Goal: Task Accomplishment & Management: Complete application form

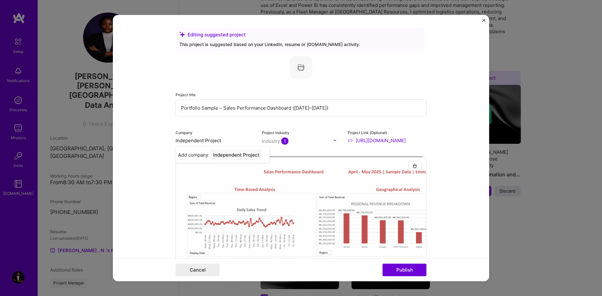
scroll to position [737, 0]
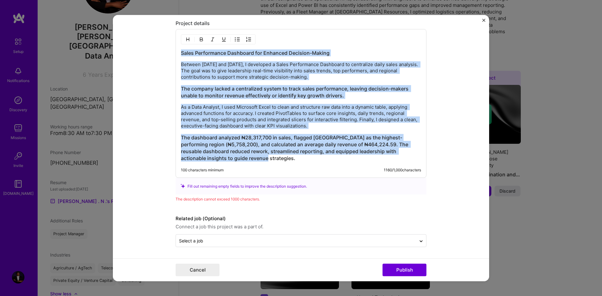
drag, startPoint x: 180, startPoint y: 53, endPoint x: 339, endPoint y: 163, distance: 193.4
click at [339, 163] on div "Sales Performance Dashboard for Enhanced Decision-Making Between [DATE] and [DA…" at bounding box center [301, 103] width 251 height 149
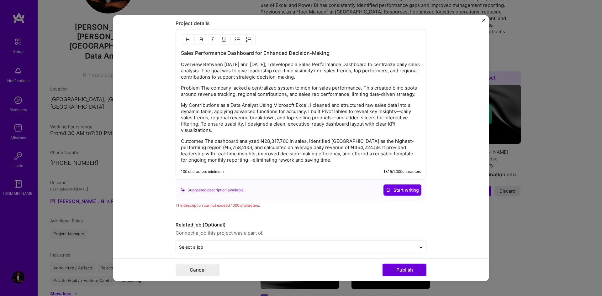
click at [333, 118] on p "My Contributions as a Data Analyst Using Microsoft Excel, I cleaned and structu…" at bounding box center [301, 117] width 240 height 31
click at [203, 159] on p "Outcomes The dashboard analyzed ₦28,317,700 in sales, identified [GEOGRAPHIC_DA…" at bounding box center [301, 150] width 240 height 25
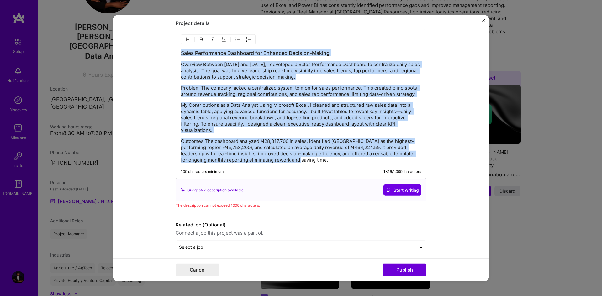
drag, startPoint x: 180, startPoint y: 55, endPoint x: 322, endPoint y: 175, distance: 186.0
click at [322, 175] on div "Sales Performance Dashboard for Enhanced Decision-Making Overview Between [DATE…" at bounding box center [301, 104] width 251 height 151
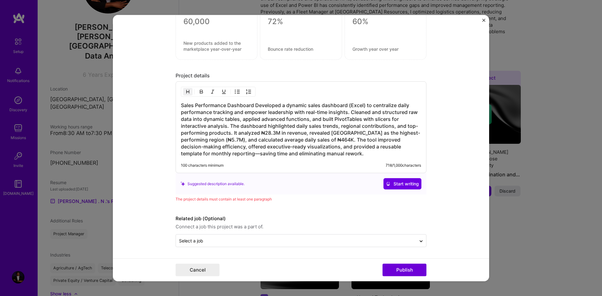
scroll to position [685, 0]
click at [205, 152] on h3 "Sales Performance Dashboard Developed a dynamic sales dashboard (Excel) to cent…" at bounding box center [301, 129] width 240 height 55
click at [402, 186] on span "Start writing" at bounding box center [402, 184] width 33 height 6
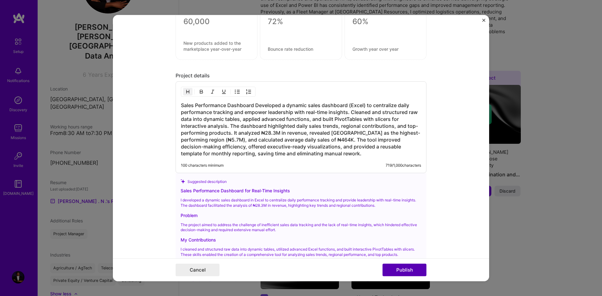
click at [409, 269] on button "Publish" at bounding box center [405, 270] width 44 height 13
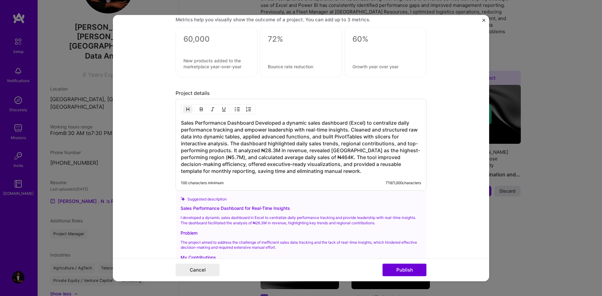
scroll to position [668, 0]
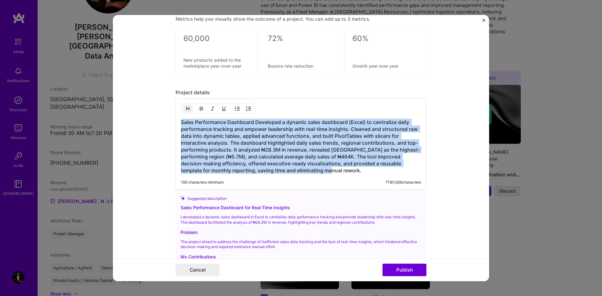
drag, startPoint x: 180, startPoint y: 122, endPoint x: 340, endPoint y: 188, distance: 173.4
click at [340, 188] on div "Sales Performance Dashboard Developed a dynamic sales dashboard (Excel) to cent…" at bounding box center [301, 144] width 251 height 92
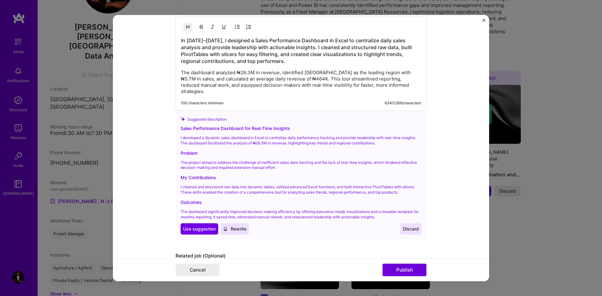
scroll to position [750, 0]
click at [187, 226] on span "Use suggestion" at bounding box center [199, 229] width 33 height 6
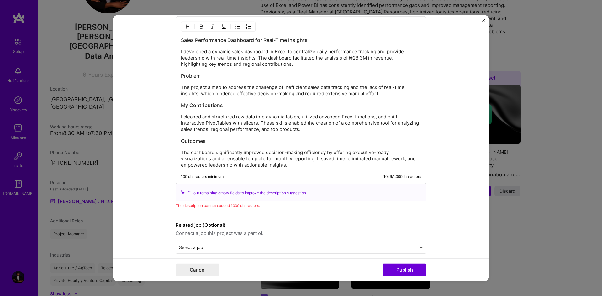
click at [272, 152] on p "The dashboard significantly improved decision-making efficiency by offering exe…" at bounding box center [301, 159] width 240 height 19
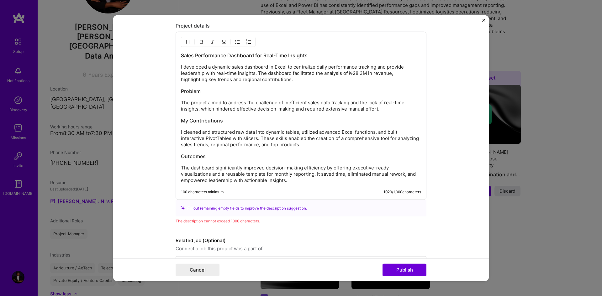
scroll to position [734, 0]
drag, startPoint x: 226, startPoint y: 120, endPoint x: 172, endPoint y: 114, distance: 53.9
click at [172, 114] on form "Editing suggested project This project is suggested based on your LinkedIn, res…" at bounding box center [301, 148] width 376 height 267
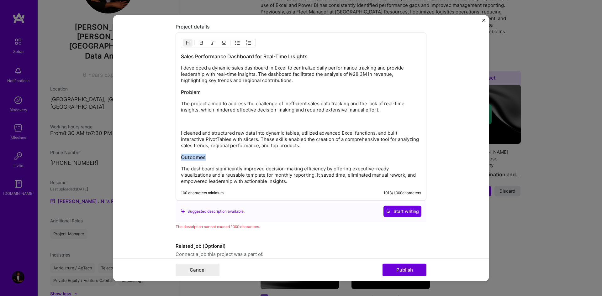
drag, startPoint x: 213, startPoint y: 157, endPoint x: 179, endPoint y: 157, distance: 33.6
click at [181, 157] on h3 "Outcomes" at bounding box center [301, 157] width 240 height 7
drag, startPoint x: 211, startPoint y: 92, endPoint x: 173, endPoint y: 92, distance: 37.3
click at [176, 92] on div "Sales Performance Dashboard for Real-Time Insights I developed a dynamic sales …" at bounding box center [301, 117] width 251 height 168
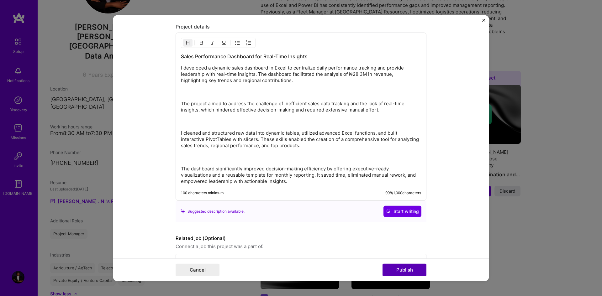
click at [395, 269] on button "Publish" at bounding box center [405, 270] width 44 height 13
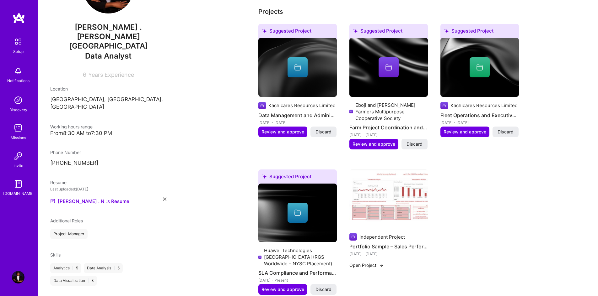
scroll to position [241, 0]
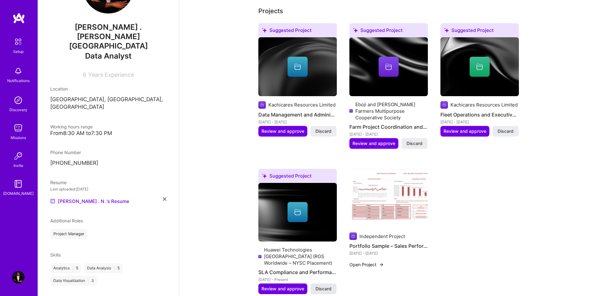
click at [322, 286] on span "Discard" at bounding box center [323, 289] width 16 height 6
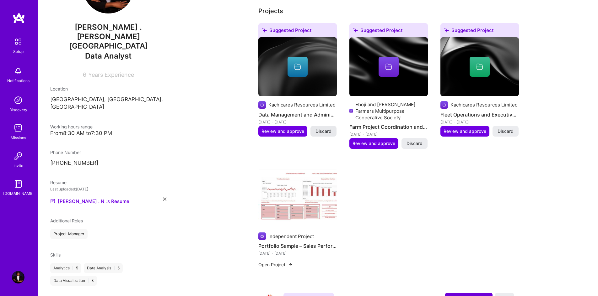
click at [320, 128] on span "Discard" at bounding box center [323, 131] width 16 height 6
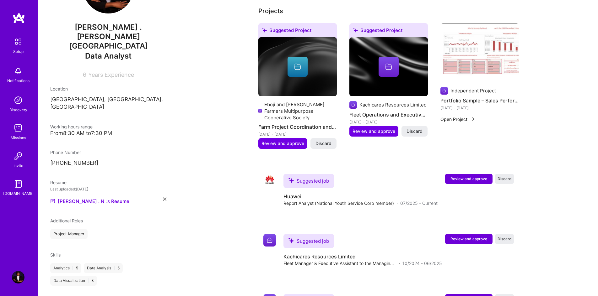
click at [417, 136] on div "Suggested Project Kachicares Resources Limited Fleet Operations and Executive C…" at bounding box center [388, 83] width 78 height 121
click at [413, 128] on span "Discard" at bounding box center [414, 131] width 16 height 6
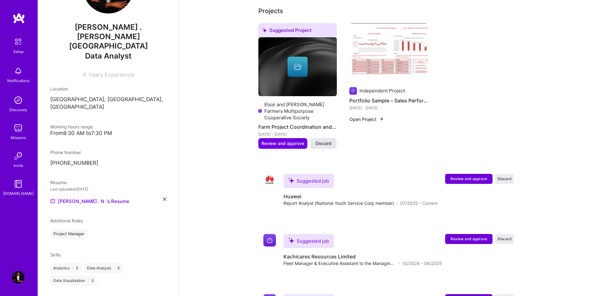
click at [326, 141] on span "Discard" at bounding box center [323, 144] width 16 height 6
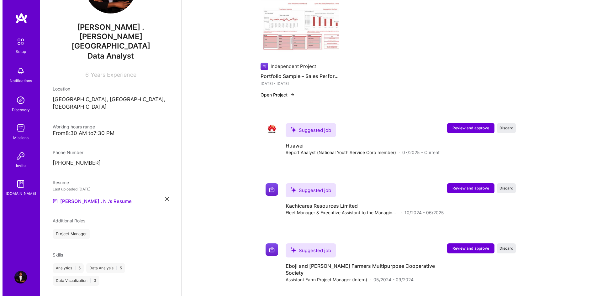
scroll to position [266, 0]
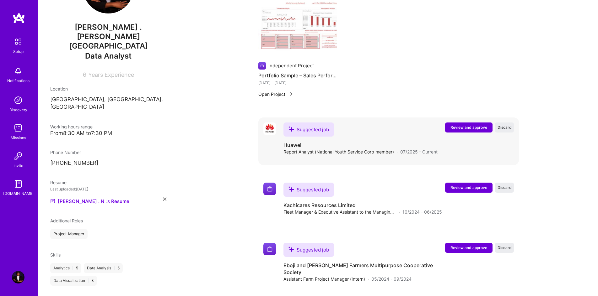
click at [470, 125] on span "Review and approve" at bounding box center [468, 127] width 37 height 5
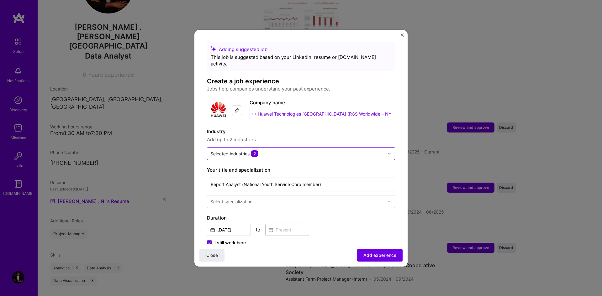
click at [388, 152] on img at bounding box center [390, 154] width 4 height 4
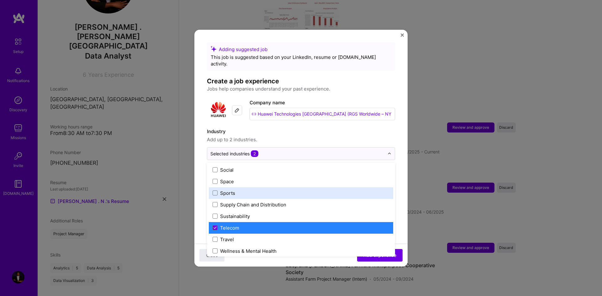
scroll to position [1302, 0]
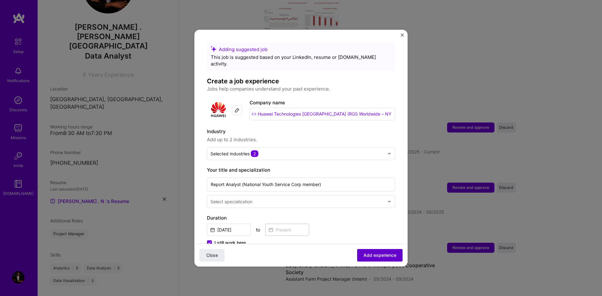
click at [374, 259] on button "Add experience" at bounding box center [379, 255] width 45 height 13
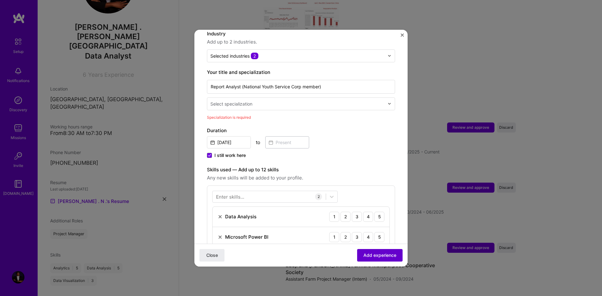
scroll to position [130, 0]
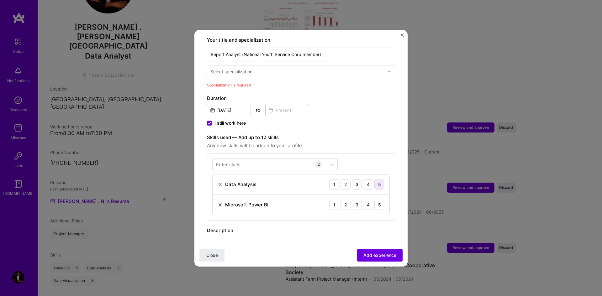
click at [375, 180] on div "5" at bounding box center [380, 185] width 10 height 10
click at [375, 200] on div "5" at bounding box center [380, 205] width 10 height 10
click at [328, 159] on div at bounding box center [331, 164] width 11 height 11
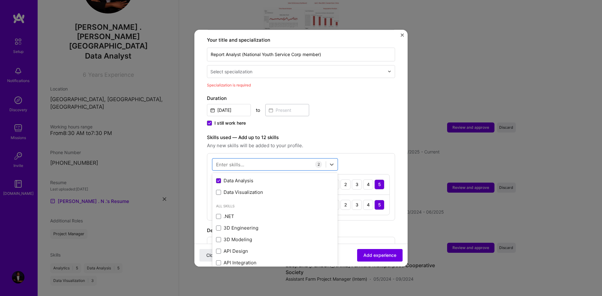
scroll to position [8, 0]
click at [218, 178] on div "Analytics" at bounding box center [275, 181] width 118 height 7
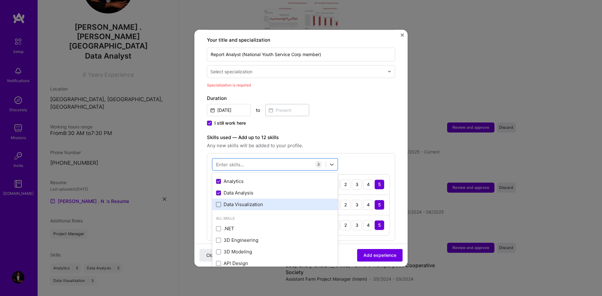
click at [216, 202] on span at bounding box center [218, 204] width 5 height 5
click at [0, 0] on input "checkbox" at bounding box center [0, 0] width 0 height 0
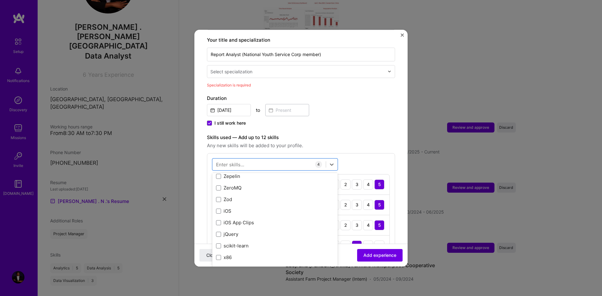
scroll to position [4321, 0]
click at [376, 166] on div "Enter skills... 4 Data Analysis 1 2 3 4 5 Microsoft Power BI 1 2 3 4 5 Analytic…" at bounding box center [301, 207] width 188 height 108
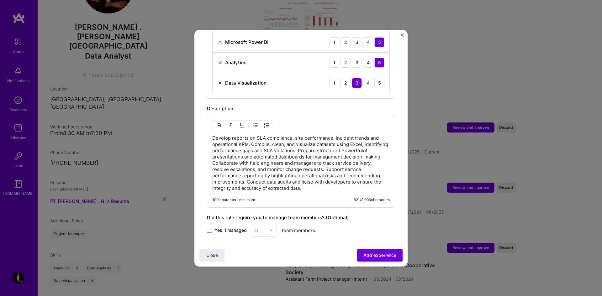
scroll to position [293, 0]
click at [380, 75] on div "Data Visualization 1 2 3 4 5" at bounding box center [301, 83] width 177 height 20
click at [376, 78] on div "5" at bounding box center [380, 83] width 10 height 10
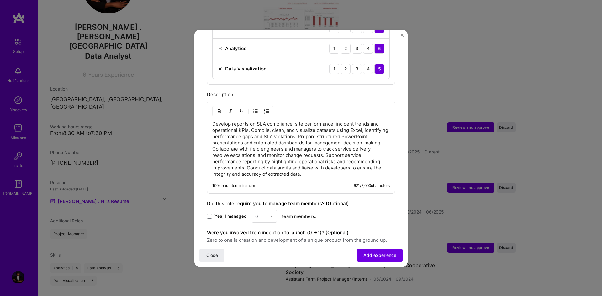
scroll to position [363, 0]
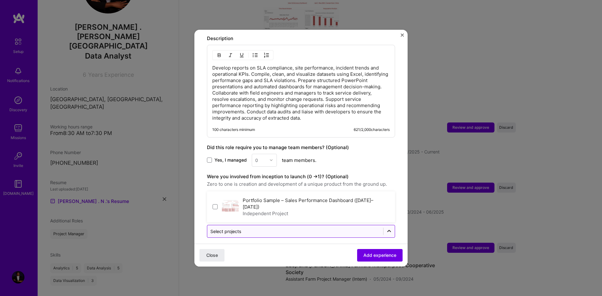
click at [386, 228] on icon at bounding box center [389, 231] width 6 height 6
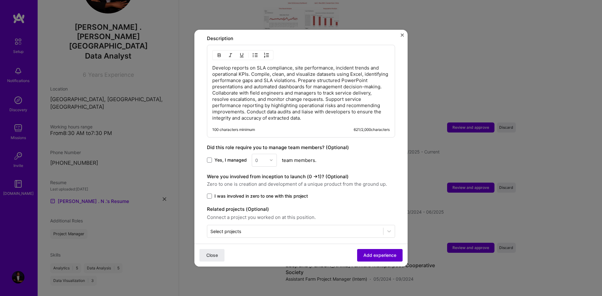
click at [380, 255] on span "Add experience" at bounding box center [380, 255] width 33 height 6
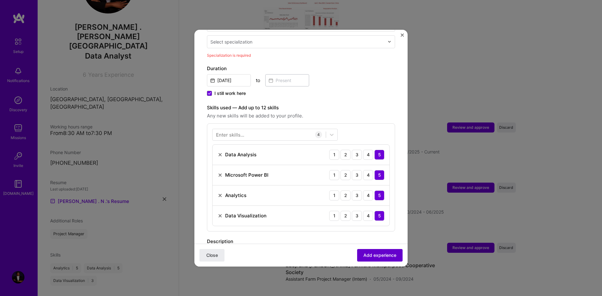
scroll to position [130, 0]
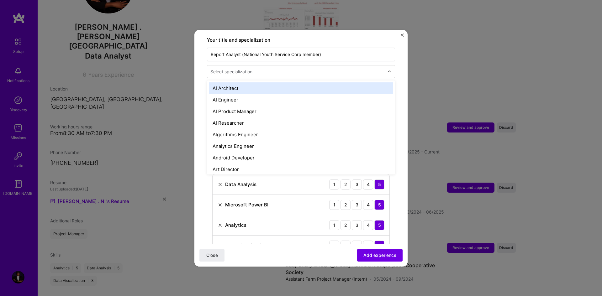
click at [377, 68] on input "text" at bounding box center [297, 71] width 175 height 7
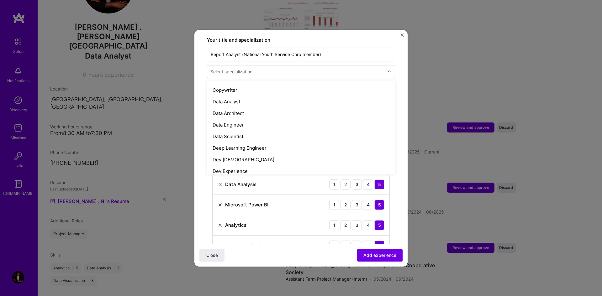
scroll to position [220, 0]
click at [350, 96] on div "Data Analyst" at bounding box center [301, 101] width 184 height 12
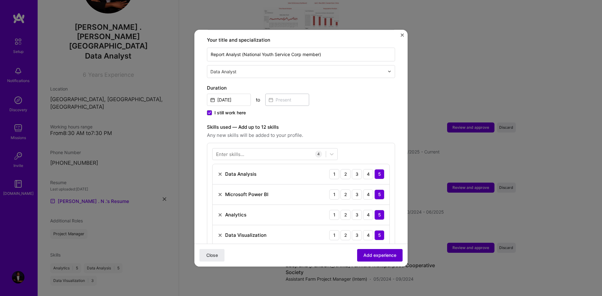
click at [379, 254] on span "Add experience" at bounding box center [380, 255] width 33 height 6
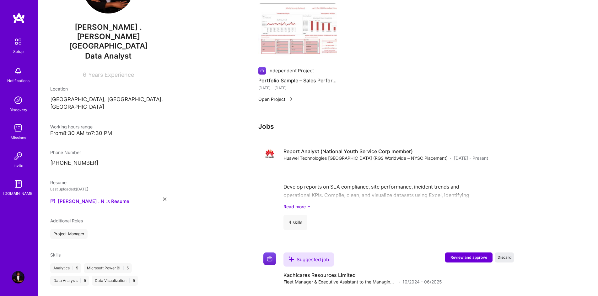
scroll to position [263, 0]
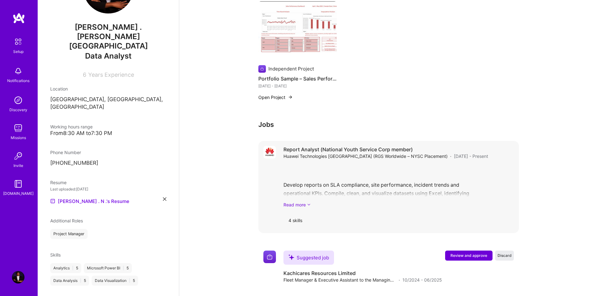
click at [303, 202] on link "Read more" at bounding box center [398, 205] width 230 height 7
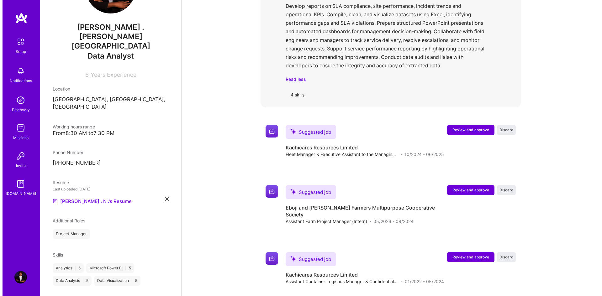
scroll to position [449, 0]
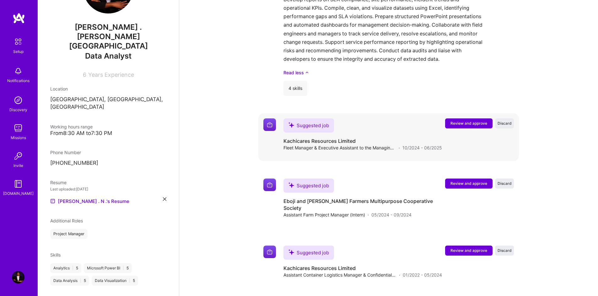
click at [461, 119] on button "Review and approve" at bounding box center [468, 124] width 47 height 10
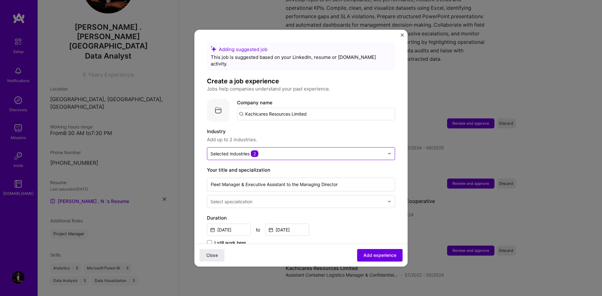
click at [388, 152] on img at bounding box center [390, 154] width 4 height 4
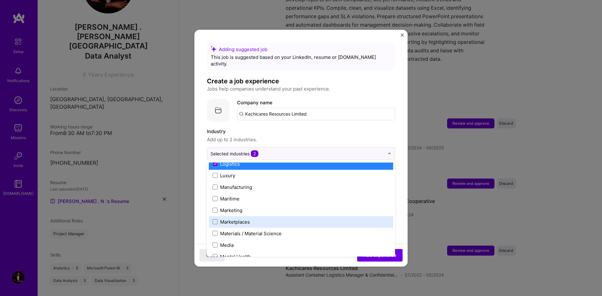
scroll to position [900, 0]
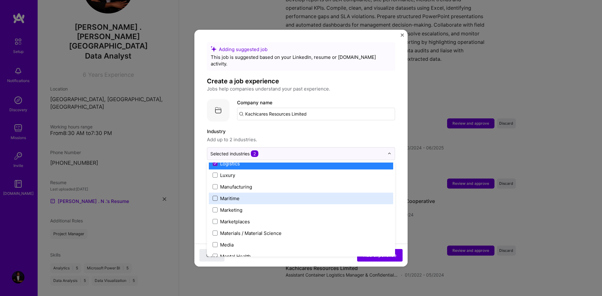
click at [214, 196] on span at bounding box center [215, 198] width 5 height 5
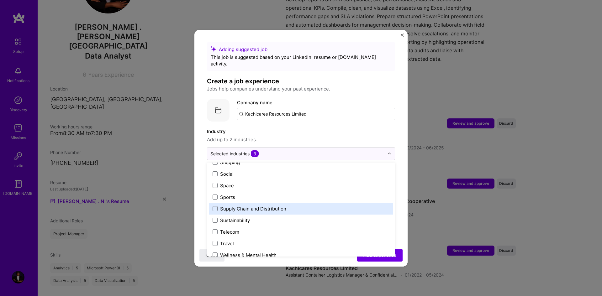
scroll to position [1296, 0]
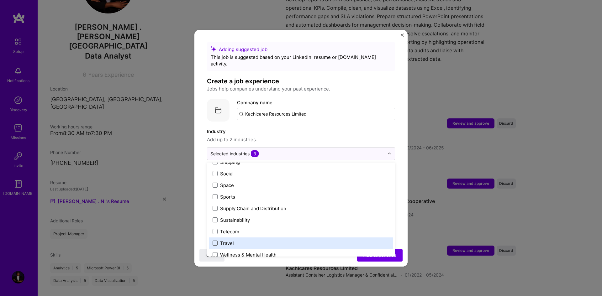
click at [215, 241] on span at bounding box center [215, 243] width 5 height 5
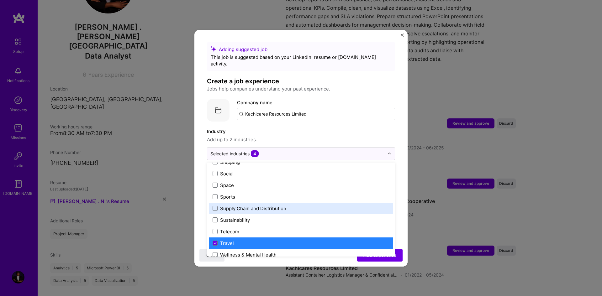
click at [229, 205] on div "Supply Chain and Distribution" at bounding box center [253, 208] width 66 height 7
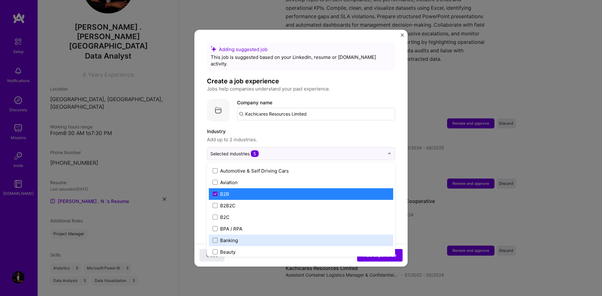
scroll to position [150, 0]
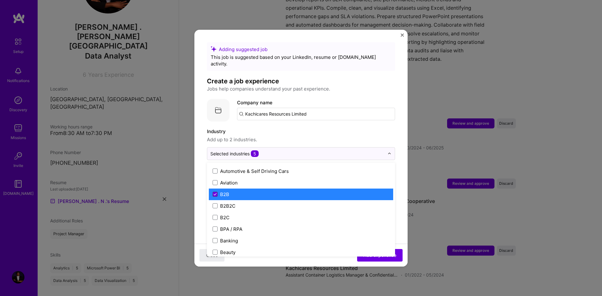
click at [213, 192] on span at bounding box center [215, 194] width 5 height 5
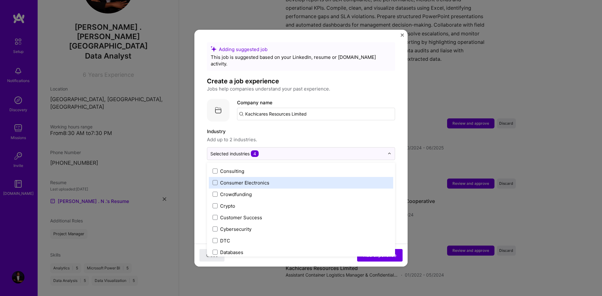
scroll to position [417, 0]
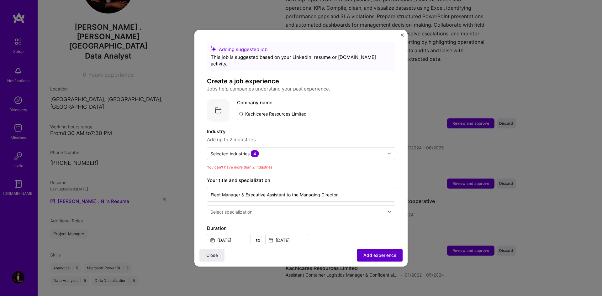
click at [373, 253] on span "Add experience" at bounding box center [380, 255] width 33 height 6
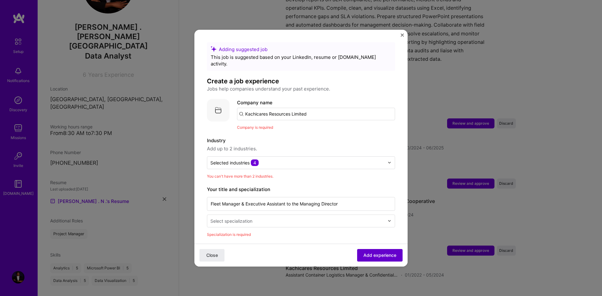
scroll to position [63, 0]
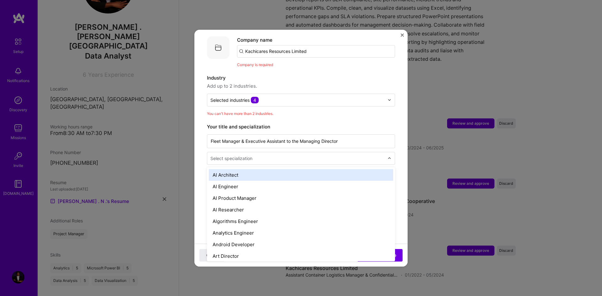
click at [307, 155] on input "text" at bounding box center [297, 158] width 175 height 7
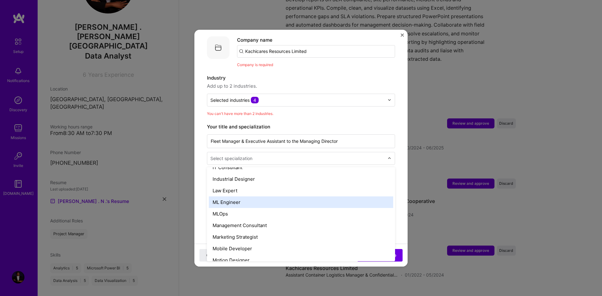
scroll to position [506, 0]
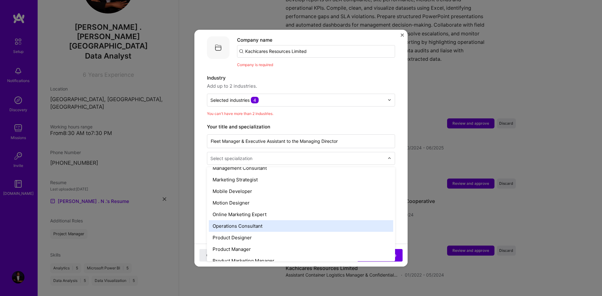
click at [278, 221] on div "Operations Consultant" at bounding box center [301, 227] width 184 height 12
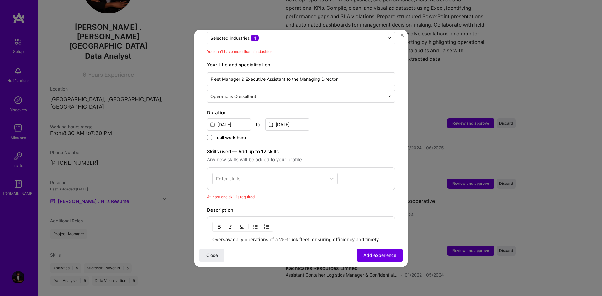
scroll to position [149, 0]
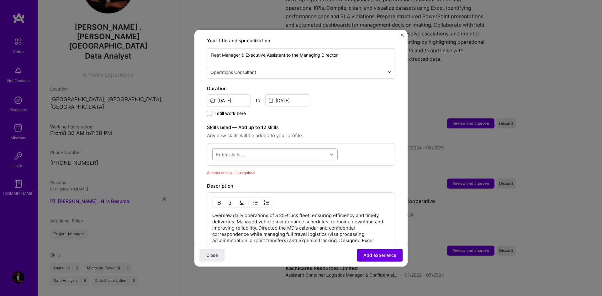
click at [332, 152] on icon at bounding box center [332, 155] width 6 height 6
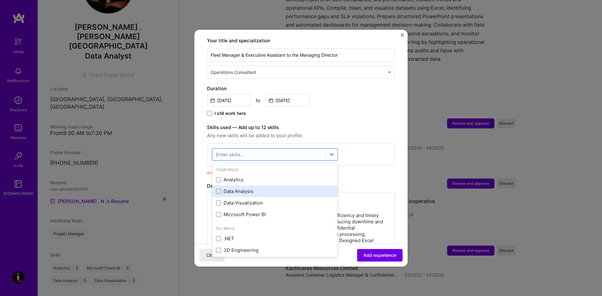
scroll to position [2, 0]
click at [242, 186] on div "Data Analysis" at bounding box center [275, 189] width 118 height 7
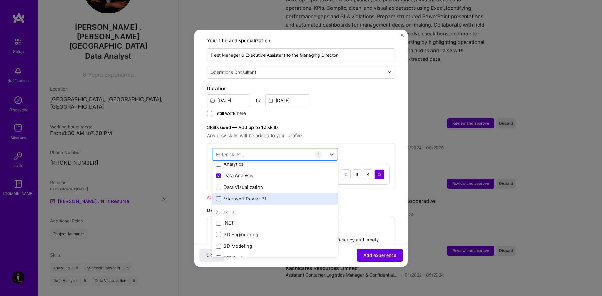
scroll to position [17, 0]
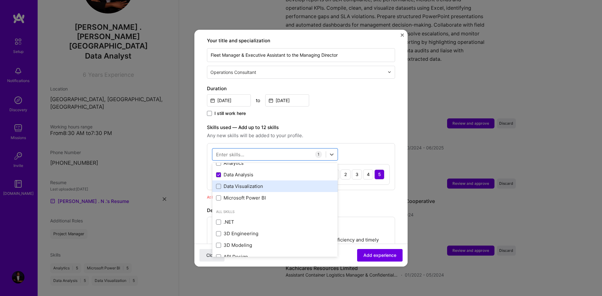
click at [237, 183] on div "Data Visualization" at bounding box center [275, 186] width 118 height 7
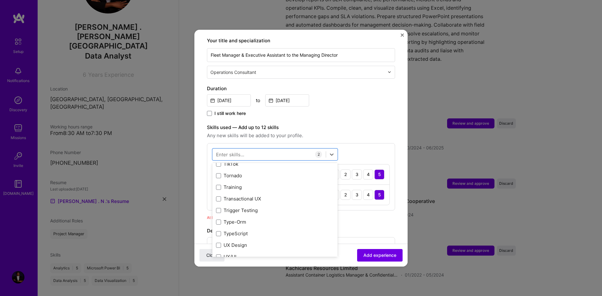
scroll to position [4149, 0]
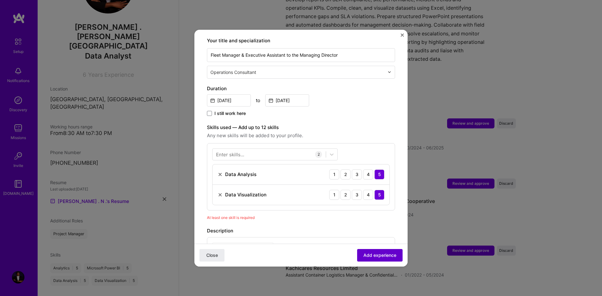
click at [381, 255] on span "Add experience" at bounding box center [380, 255] width 33 height 6
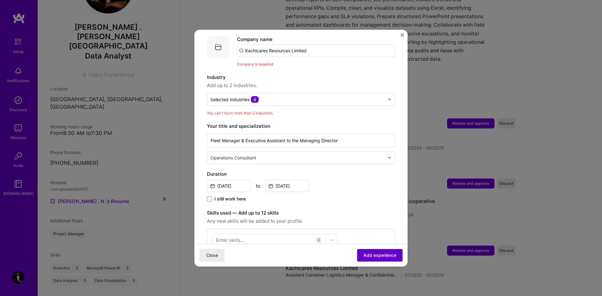
scroll to position [63, 0]
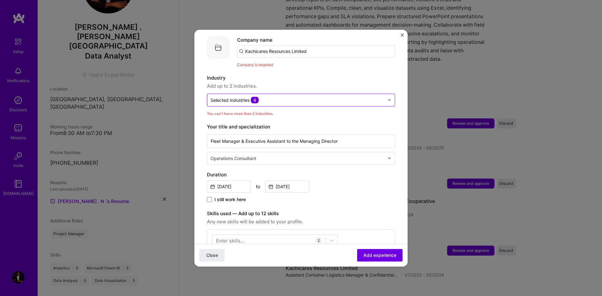
click at [335, 97] on input "text" at bounding box center [297, 100] width 174 height 7
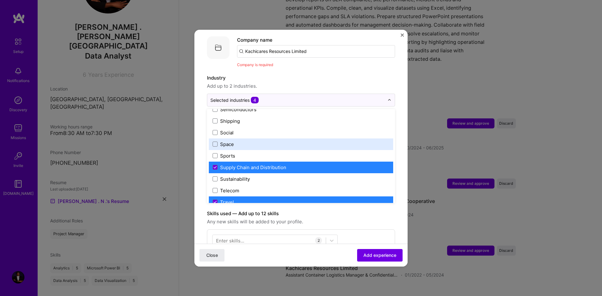
scroll to position [1298, 0]
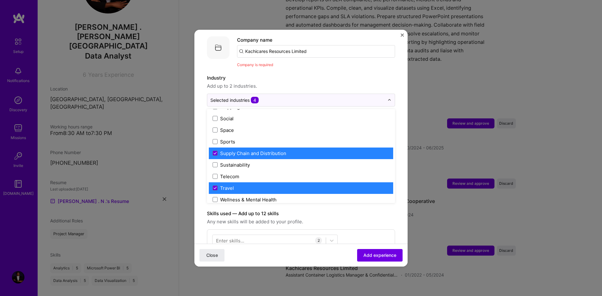
click at [309, 150] on label "Supply Chain and Distribution" at bounding box center [301, 153] width 177 height 7
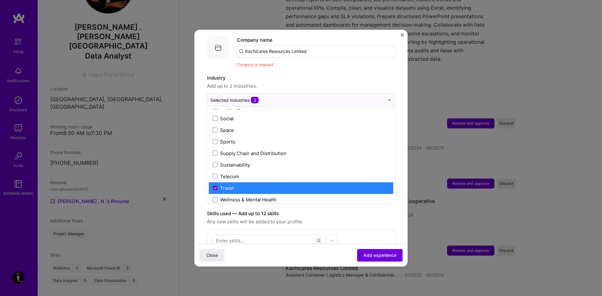
click at [298, 185] on label "Travel" at bounding box center [301, 188] width 177 height 7
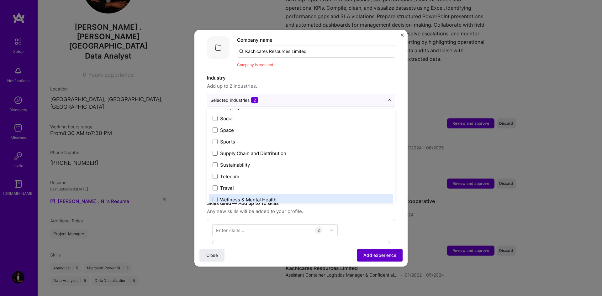
click at [366, 251] on button "Add experience" at bounding box center [379, 255] width 45 height 13
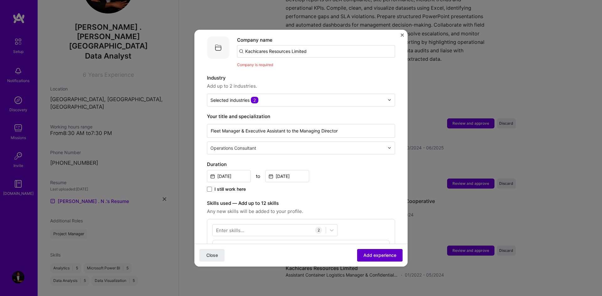
click at [367, 255] on span "Add experience" at bounding box center [380, 255] width 33 height 6
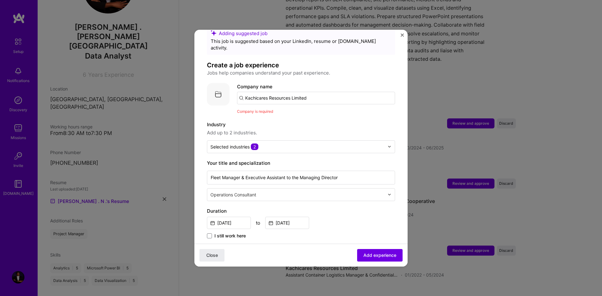
scroll to position [15, 0]
click at [318, 93] on input "Kachicares Resources Limited" at bounding box center [316, 99] width 158 height 13
click at [220, 90] on img at bounding box center [218, 95] width 23 height 23
click at [328, 93] on input "Kachicares Resources Limited" at bounding box center [316, 99] width 158 height 13
click at [384, 257] on span "Add experience" at bounding box center [380, 255] width 33 height 6
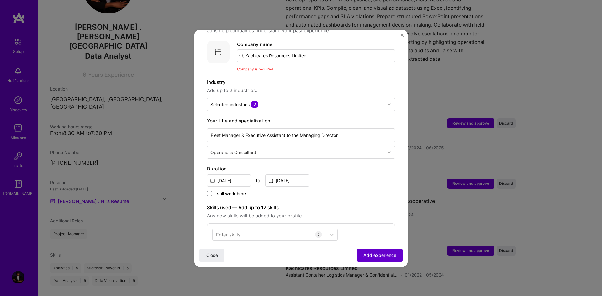
scroll to position [63, 0]
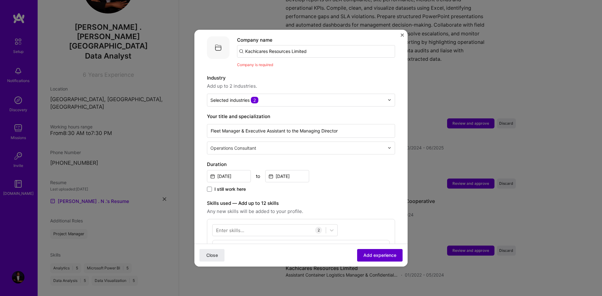
click at [384, 257] on span "Add experience" at bounding box center [380, 255] width 33 height 6
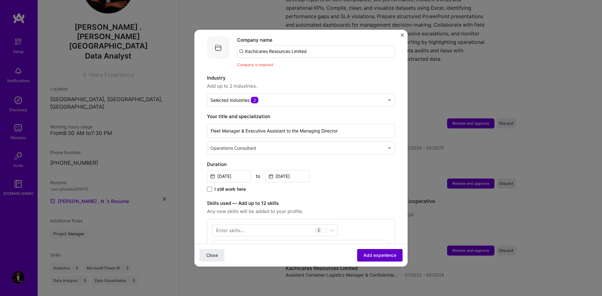
click at [384, 257] on span "Add experience" at bounding box center [380, 255] width 33 height 6
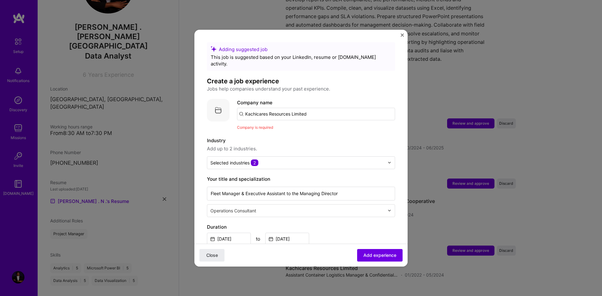
drag, startPoint x: 330, startPoint y: 107, endPoint x: 209, endPoint y: 103, distance: 121.5
click at [209, 103] on div "Company logo Company name Kachicares Resources Limited Company is required" at bounding box center [301, 115] width 188 height 32
type input "Kachicares Resources Limited"
click at [263, 128] on span "Add company" at bounding box center [255, 131] width 30 height 7
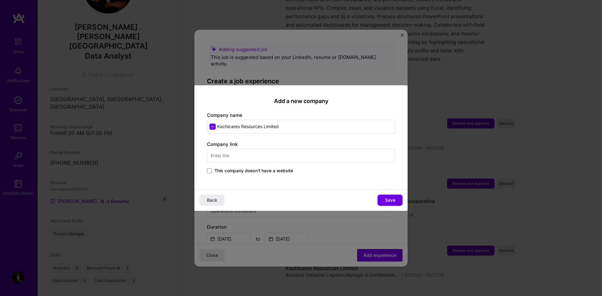
click at [298, 155] on input "text" at bounding box center [301, 156] width 188 height 14
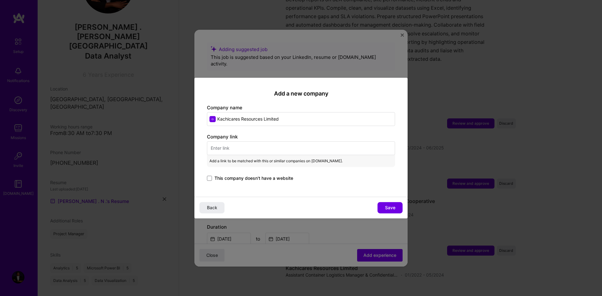
click at [268, 146] on input "text" at bounding box center [301, 148] width 188 height 14
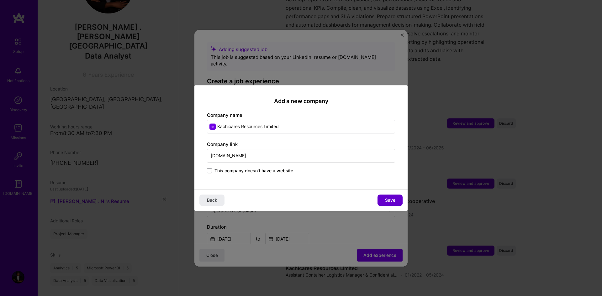
type input "[DOMAIN_NAME]"
click at [396, 200] on button "Save" at bounding box center [390, 200] width 25 height 11
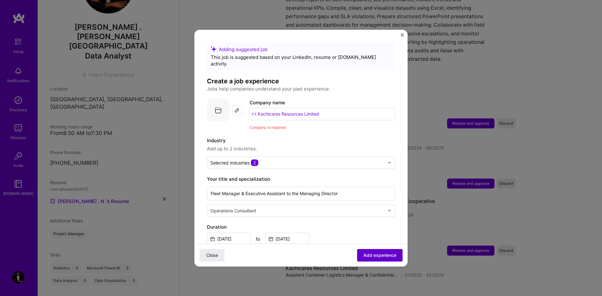
click at [383, 257] on span "Add experience" at bounding box center [380, 255] width 33 height 6
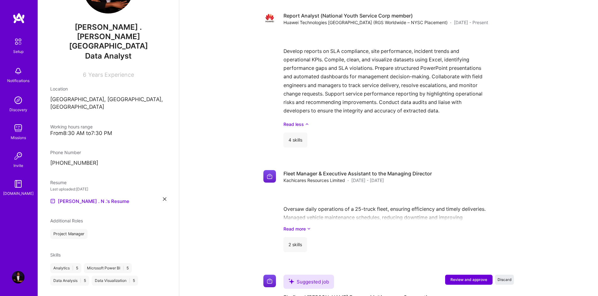
scroll to position [397, 0]
click at [343, 237] on div "2 skills" at bounding box center [398, 244] width 230 height 15
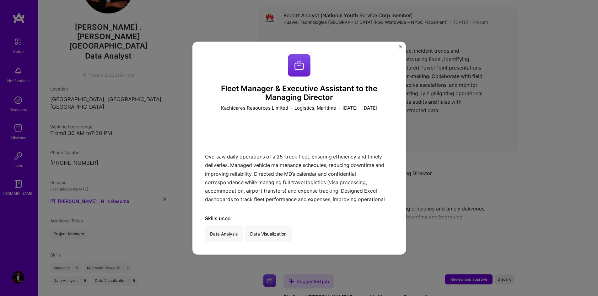
click at [456, 131] on div "Fleet Manager & Executive Assistant to the Managing Director Kachicares Resourc…" at bounding box center [299, 148] width 598 height 296
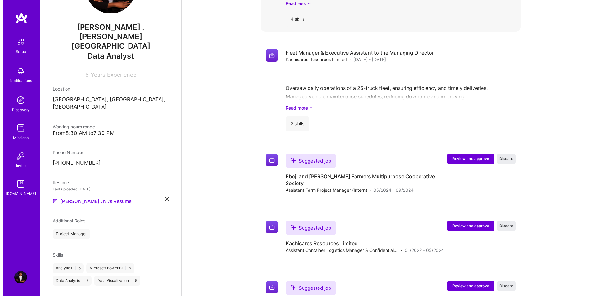
scroll to position [546, 0]
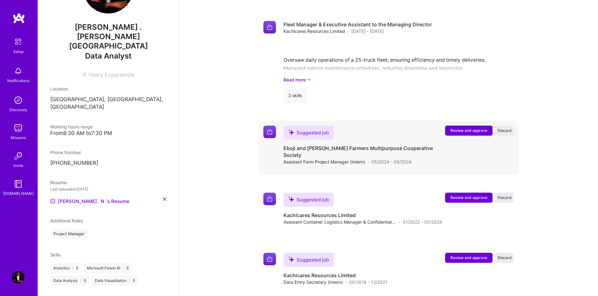
click at [462, 128] on span "Review and approve" at bounding box center [468, 130] width 37 height 5
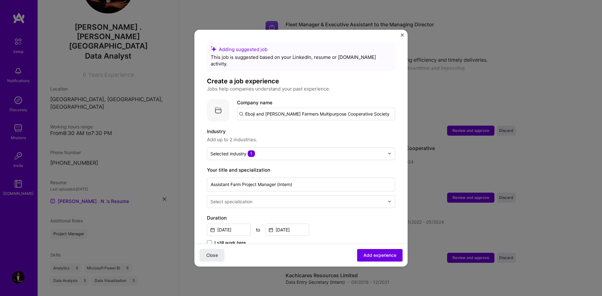
click at [373, 109] on input "Eboji and [PERSON_NAME] Farmers Multipurpose Cooperative Society" at bounding box center [316, 114] width 158 height 13
click at [369, 151] on input "text" at bounding box center [297, 154] width 174 height 7
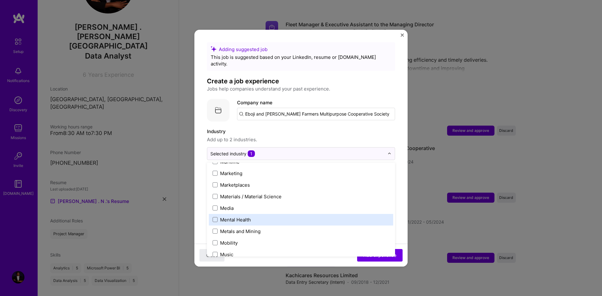
scroll to position [937, 0]
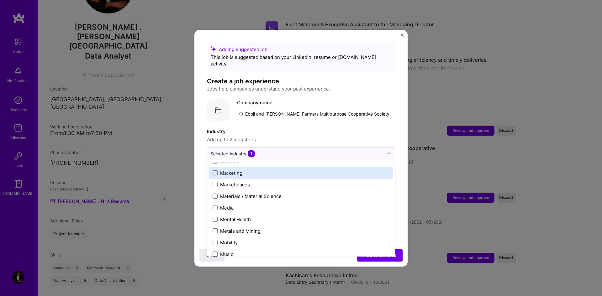
click at [334, 136] on span "Add up to 2 industries." at bounding box center [301, 140] width 188 height 8
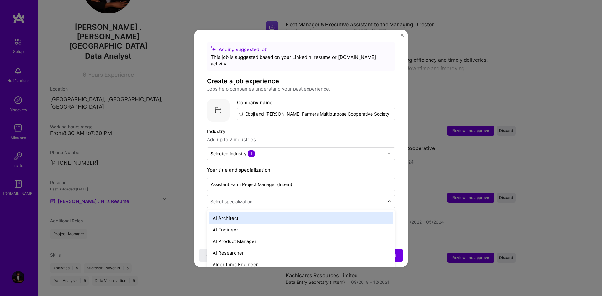
click at [310, 199] on input "text" at bounding box center [297, 202] width 175 height 7
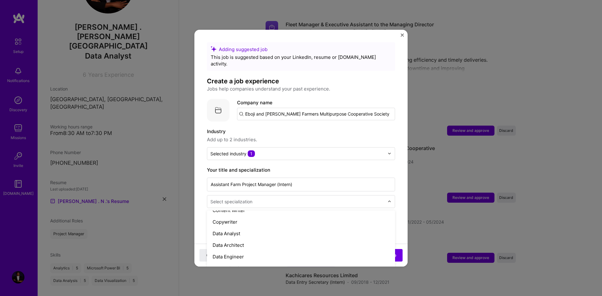
scroll to position [221, 0]
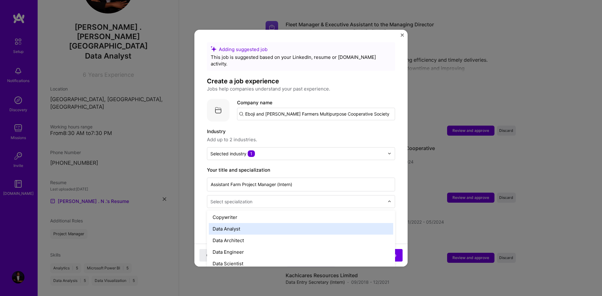
click at [292, 223] on div "Data Analyst" at bounding box center [301, 229] width 184 height 12
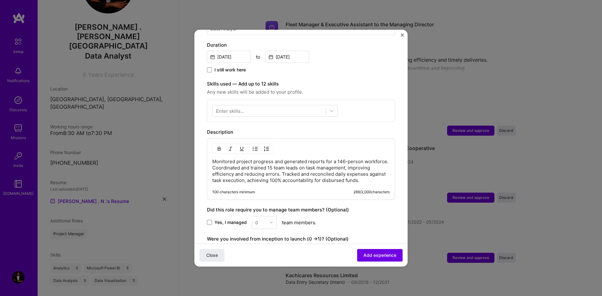
scroll to position [174, 0]
click at [331, 109] on icon at bounding box center [332, 110] width 4 height 2
click at [359, 138] on div "Monitored project progress and generated reports for a 146-person workforce. Co…" at bounding box center [301, 168] width 188 height 61
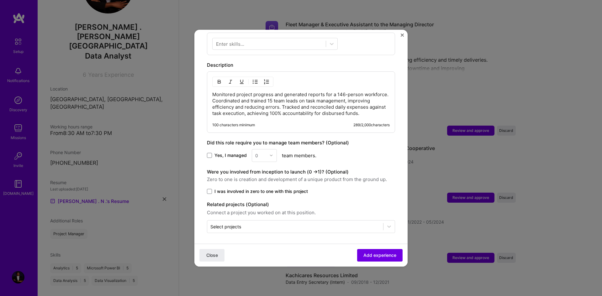
scroll to position [242, 0]
click at [381, 258] on span "Add experience" at bounding box center [380, 255] width 33 height 6
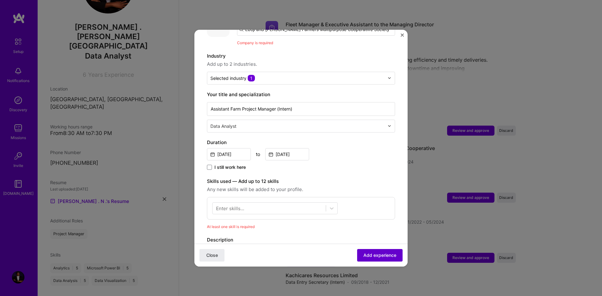
scroll to position [63, 0]
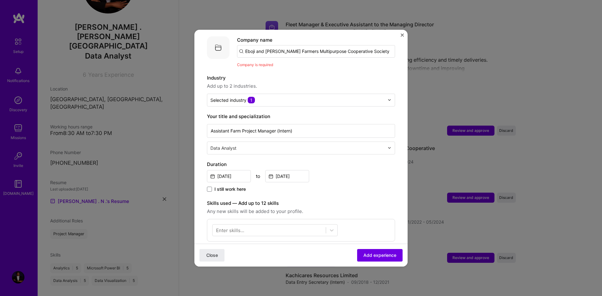
click at [308, 46] on input "Eboji and [PERSON_NAME] Farmers Multipurpose Cooperative Society" at bounding box center [316, 51] width 158 height 13
click at [378, 45] on input "Eboji and [PERSON_NAME] Farmers Multipurpose Cooperative Society" at bounding box center [316, 51] width 158 height 13
type input "Eboji and [PERSON_NAME] Farmers Multipurpose Cooperative Society"
click at [323, 64] on div "Eboji and [PERSON_NAME] Farmers Multipurpose Cooperative Society" at bounding box center [329, 71] width 128 height 17
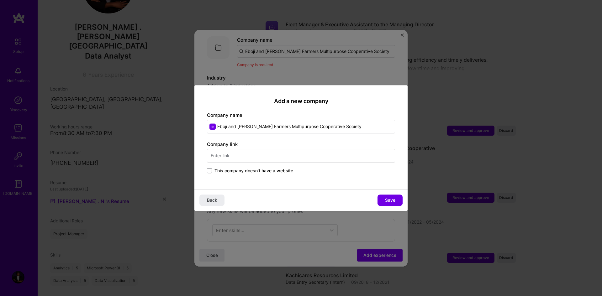
click at [234, 173] on span "This company doesn't have a website" at bounding box center [254, 171] width 79 height 6
click at [0, 0] on input "This company doesn't have a website" at bounding box center [0, 0] width 0 height 0
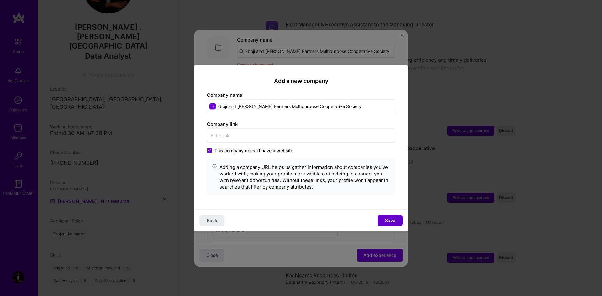
click at [392, 224] on span "Save" at bounding box center [390, 221] width 10 height 6
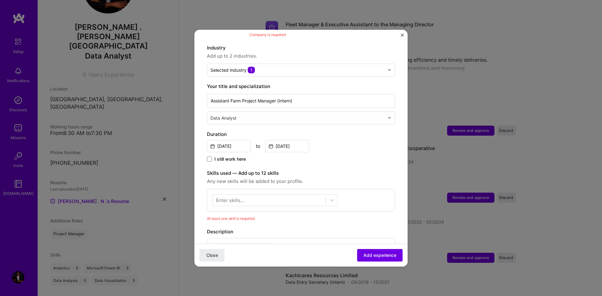
scroll to position [93, 0]
click at [331, 197] on icon at bounding box center [332, 200] width 6 height 6
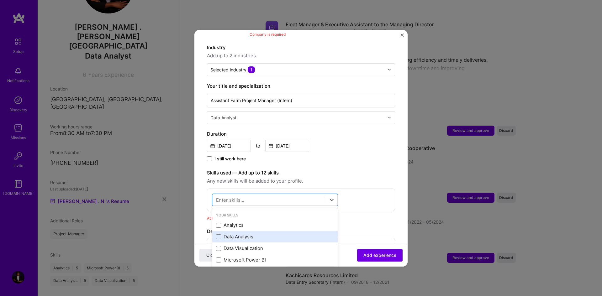
click at [229, 234] on div "Data Analysis" at bounding box center [274, 237] width 125 height 12
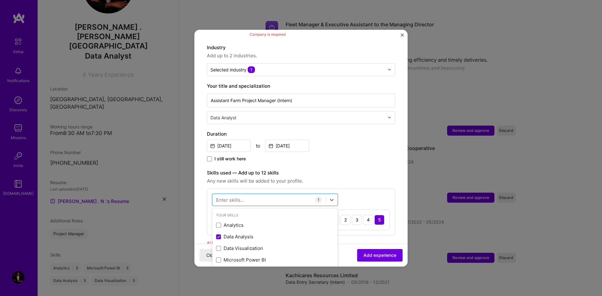
click at [396, 187] on form "Adding suggested job This job is suggested based on your LinkedIn, resume or [D…" at bounding box center [300, 204] width 213 height 511
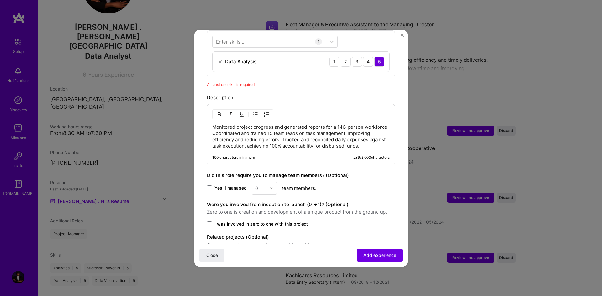
scroll to position [286, 0]
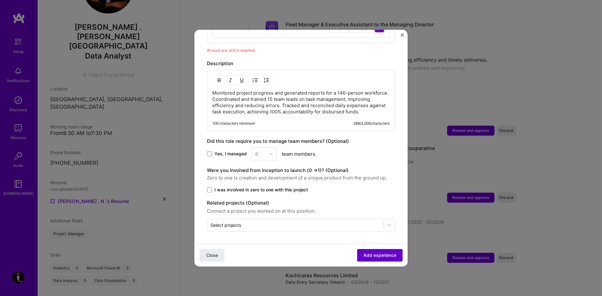
click at [369, 255] on span "Add experience" at bounding box center [380, 255] width 33 height 6
click at [369, 255] on div "Close Loading..." at bounding box center [300, 255] width 213 height 23
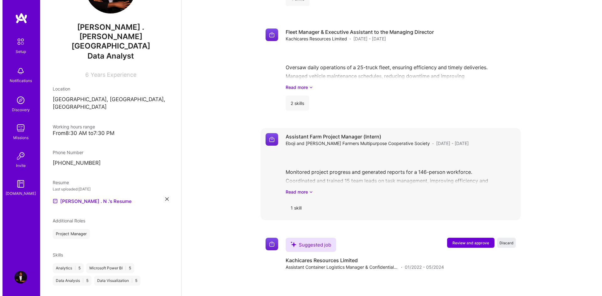
scroll to position [581, 0]
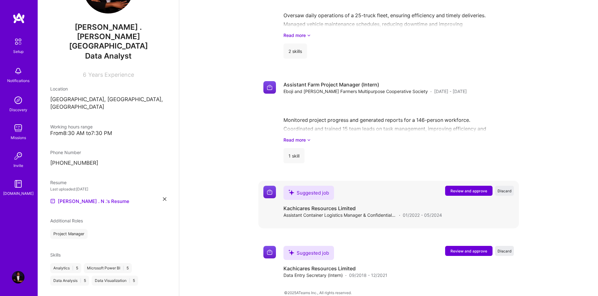
click at [479, 186] on button "Review and approve" at bounding box center [468, 191] width 47 height 10
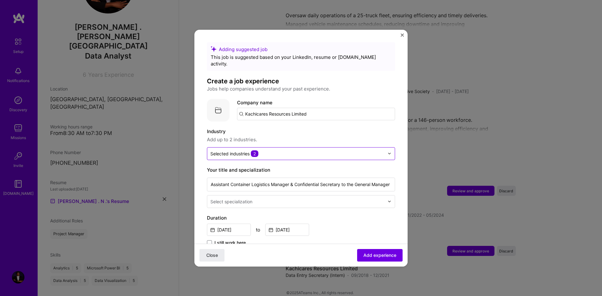
click at [364, 151] on input "text" at bounding box center [297, 154] width 174 height 7
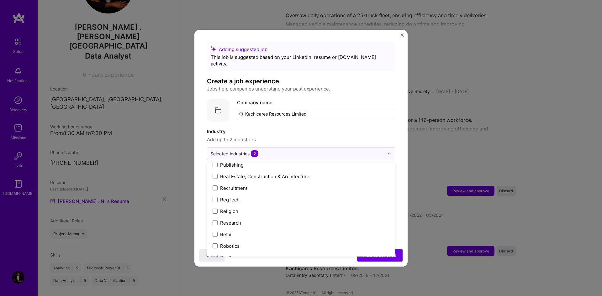
scroll to position [1302, 0]
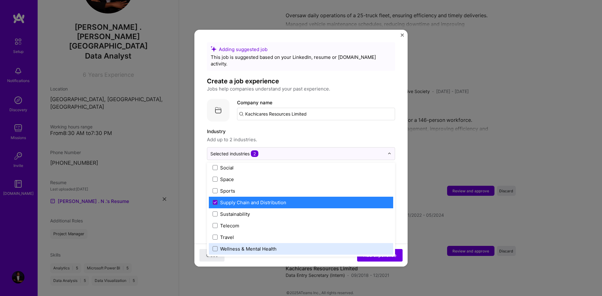
click at [474, 236] on div "Adding suggested job This job is suggested based on your LinkedIn, resume or [D…" at bounding box center [301, 148] width 602 height 296
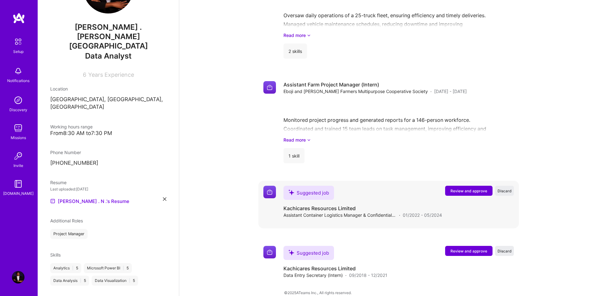
click at [470, 186] on button "Review and approve" at bounding box center [468, 191] width 47 height 10
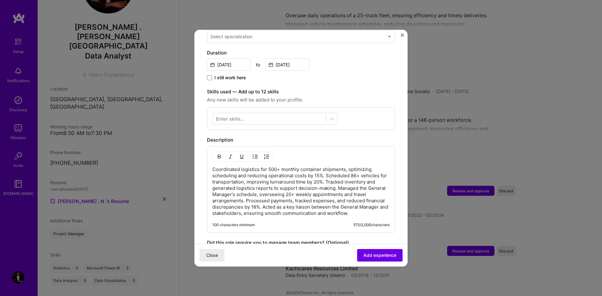
scroll to position [166, 0]
click at [328, 115] on div at bounding box center [331, 118] width 11 height 11
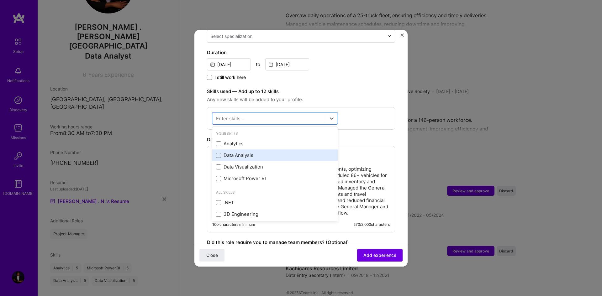
click at [280, 152] on div "Data Analysis" at bounding box center [275, 155] width 118 height 7
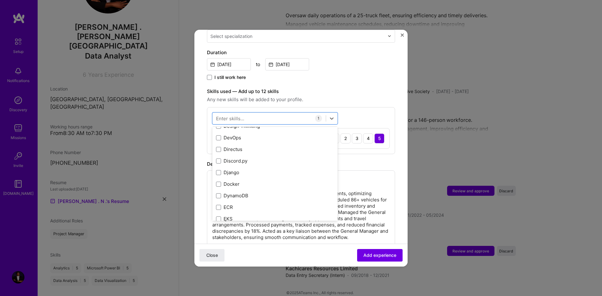
scroll to position [1219, 0]
click at [423, 175] on div "Adding suggested job This job is suggested based on your LinkedIn, resume or [D…" at bounding box center [301, 148] width 602 height 296
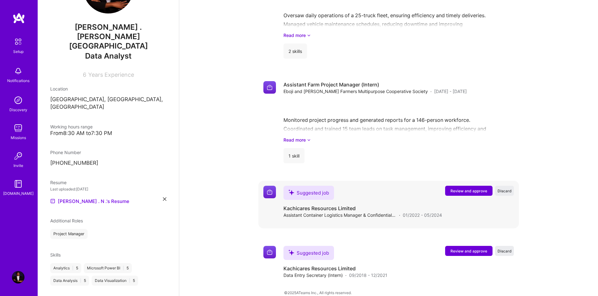
click at [470, 189] on span "Review and approve" at bounding box center [468, 191] width 37 height 5
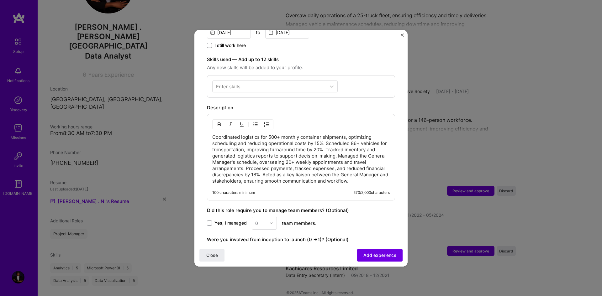
scroll to position [198, 0]
click at [331, 80] on div at bounding box center [331, 85] width 11 height 11
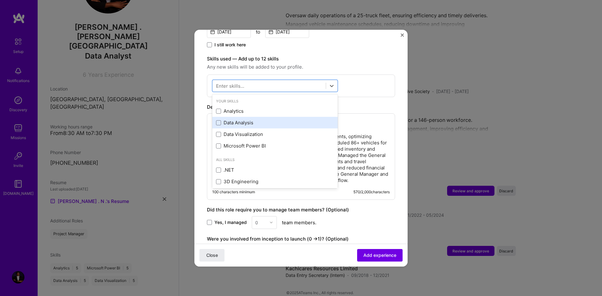
click at [269, 117] on div "Data Analysis" at bounding box center [274, 123] width 125 height 12
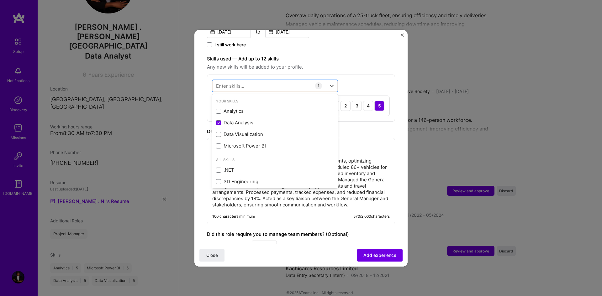
scroll to position [285, 0]
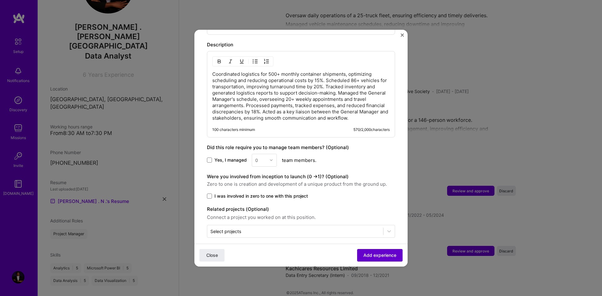
click at [370, 256] on span "Add experience" at bounding box center [380, 255] width 33 height 6
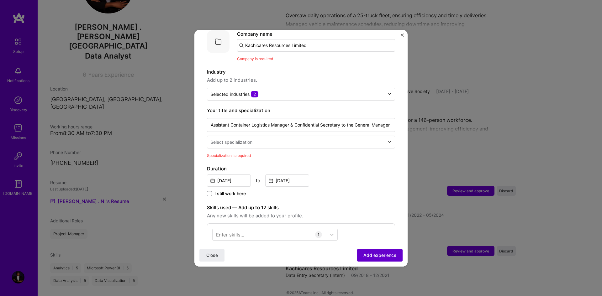
click at [370, 256] on span "Add experience" at bounding box center [380, 255] width 33 height 6
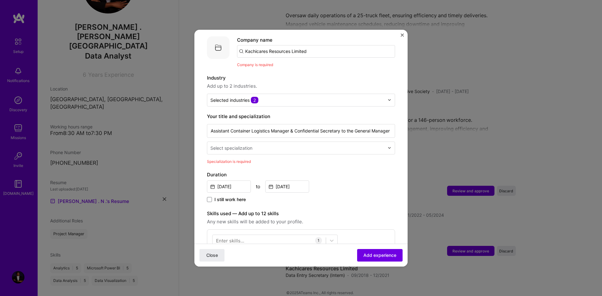
click at [316, 38] on div "Company name Kachicares Resources Limited" at bounding box center [316, 46] width 158 height 21
click at [316, 46] on input "Kachicares Resources Limited" at bounding box center [316, 51] width 158 height 13
type input "Kachicares Resources Limited"
click at [310, 63] on div "Kachicares Resources Limited" at bounding box center [309, 68] width 74 height 11
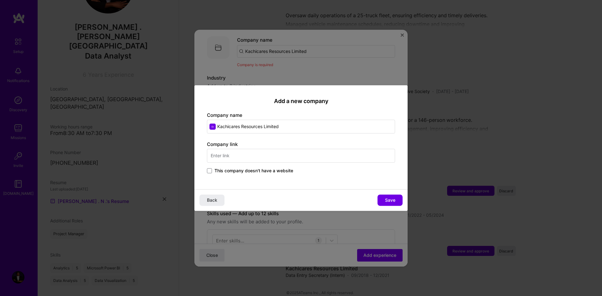
click at [249, 152] on input "text" at bounding box center [301, 156] width 188 height 14
type input "[DOMAIN_NAME]"
click at [391, 200] on span "Save" at bounding box center [390, 200] width 10 height 6
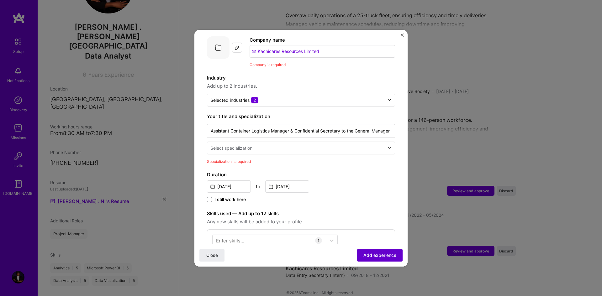
click at [373, 256] on span "Add experience" at bounding box center [380, 255] width 33 height 6
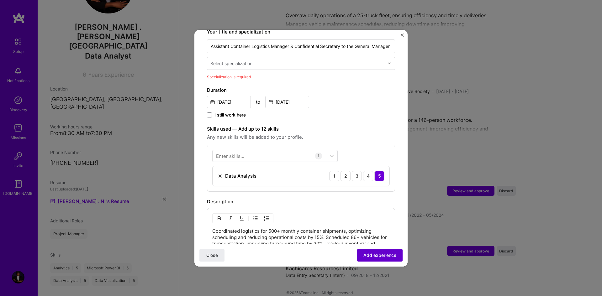
scroll to position [139, 0]
click at [373, 256] on span "Add experience" at bounding box center [380, 255] width 33 height 6
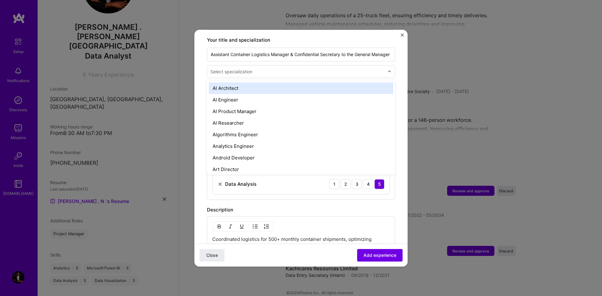
click at [306, 69] on div "Select specialization" at bounding box center [297, 72] width 180 height 12
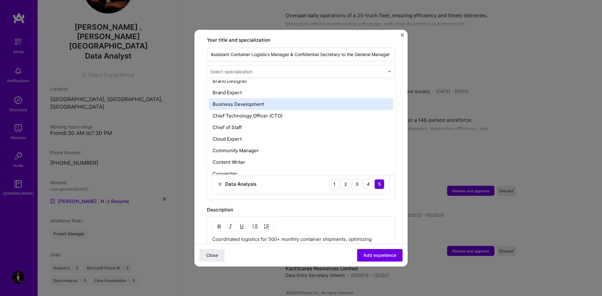
scroll to position [136, 0]
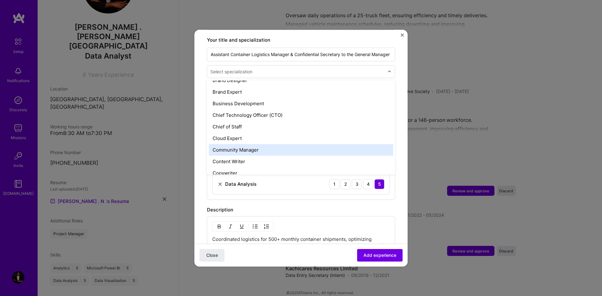
click at [274, 148] on div "Community Manager" at bounding box center [301, 150] width 184 height 12
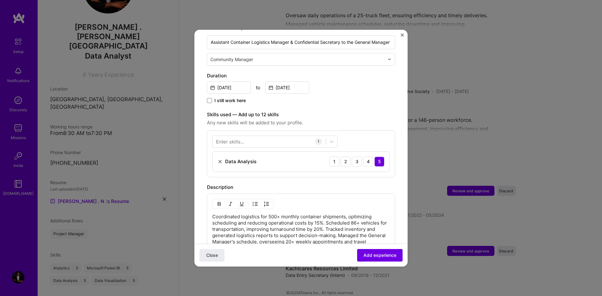
scroll to position [143, 0]
click at [253, 56] on input "text" at bounding box center [297, 59] width 175 height 7
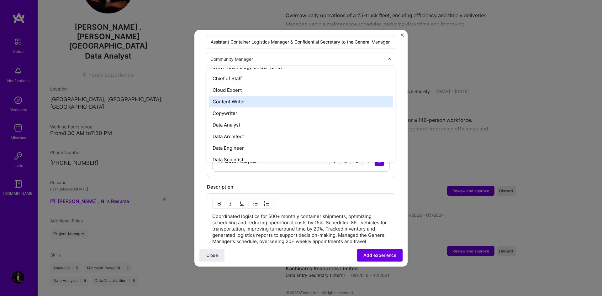
scroll to position [195, 0]
click at [230, 97] on div "Data Analyst" at bounding box center [301, 101] width 184 height 12
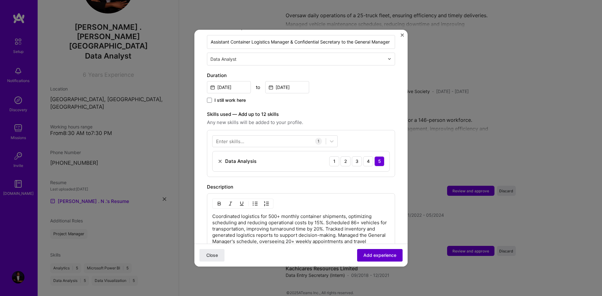
click at [371, 257] on span "Add experience" at bounding box center [380, 255] width 33 height 6
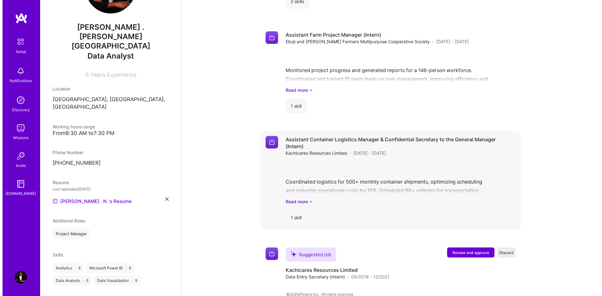
scroll to position [632, 0]
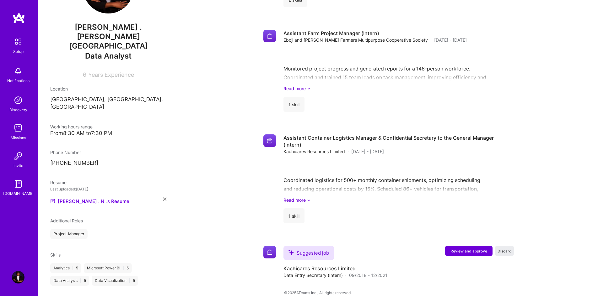
click at [406, 257] on div "Suggested job Kachicares Resources Limited Data Entry Secretary (Intern) · 09/2…" at bounding box center [398, 262] width 230 height 33
click at [466, 249] on span "Review and approve" at bounding box center [468, 251] width 37 height 5
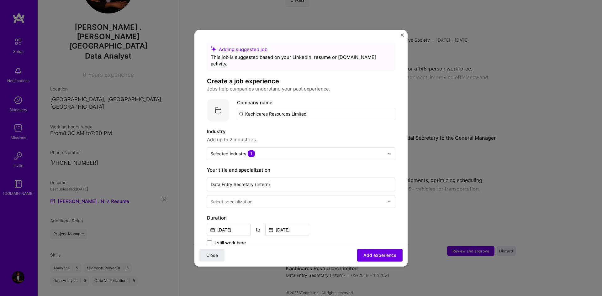
click at [327, 112] on input "Kachicares Resources Limited" at bounding box center [316, 114] width 158 height 13
type input "Kachicares Resources Limited"
click at [320, 126] on div "Kachicares Resources Limited" at bounding box center [309, 131] width 74 height 11
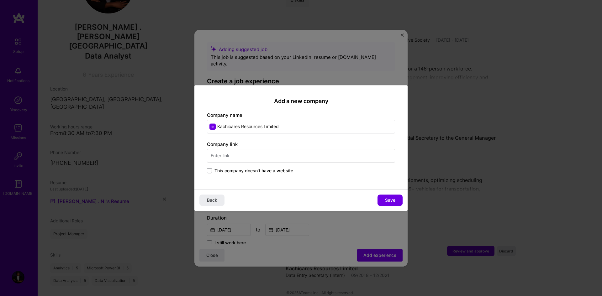
click at [280, 156] on input "text" at bounding box center [301, 156] width 188 height 14
type input "[DOMAIN_NAME]"
click at [393, 198] on span "Save" at bounding box center [390, 200] width 10 height 6
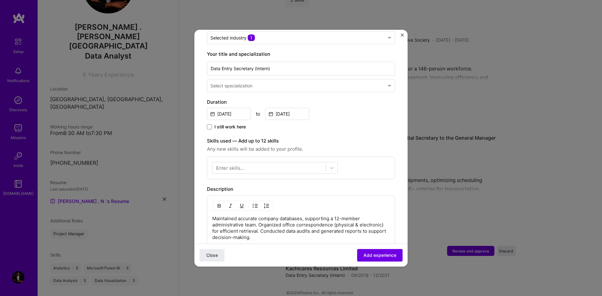
scroll to position [124, 0]
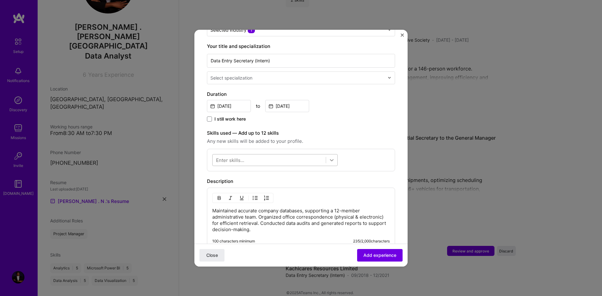
click at [332, 157] on icon at bounding box center [332, 160] width 6 height 6
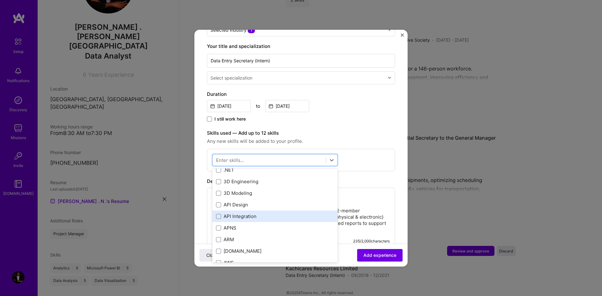
scroll to position [0, 0]
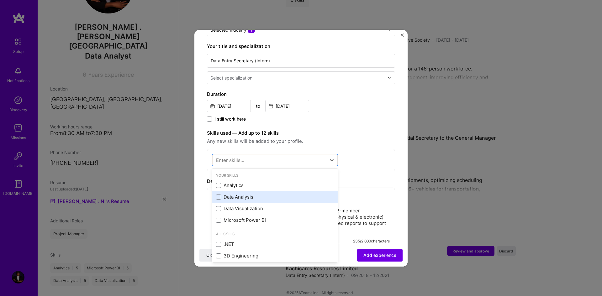
click at [234, 194] on div "Data Analysis" at bounding box center [275, 197] width 118 height 7
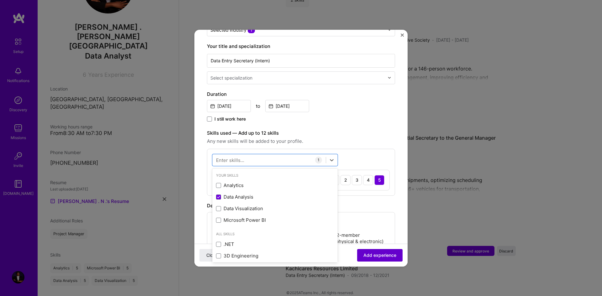
click at [379, 250] on button "Add experience" at bounding box center [379, 255] width 45 height 13
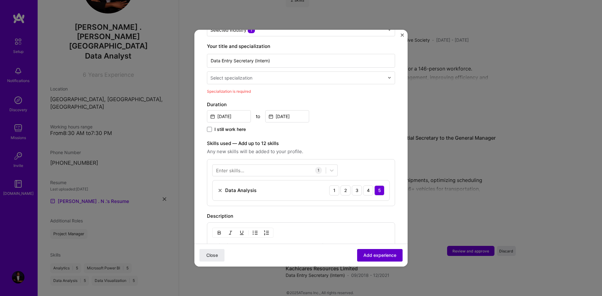
scroll to position [130, 0]
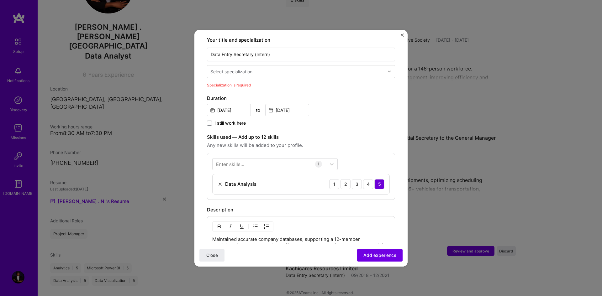
click at [315, 68] on input "text" at bounding box center [297, 71] width 175 height 7
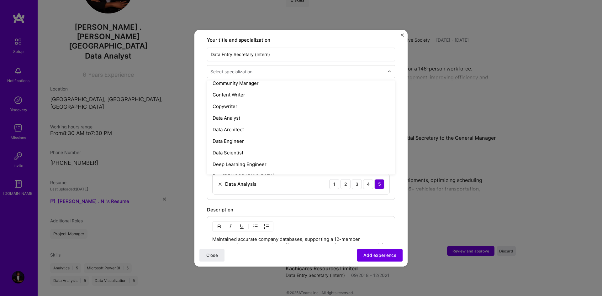
scroll to position [205, 0]
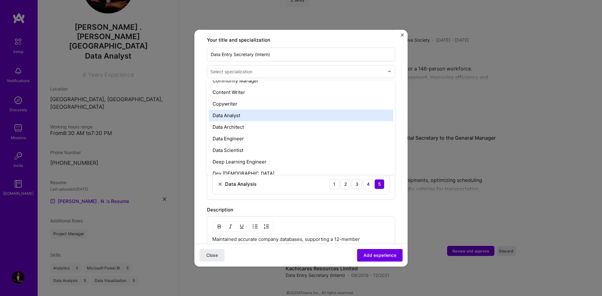
click at [296, 113] on div "Data Analyst" at bounding box center [301, 116] width 184 height 12
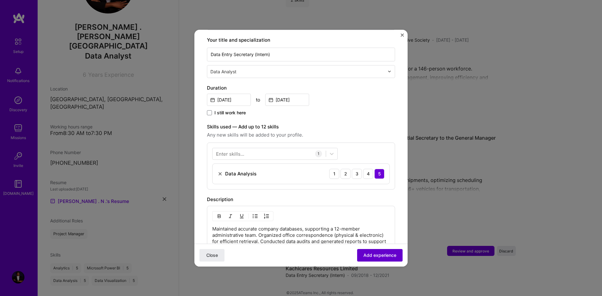
click at [374, 253] on span "Add experience" at bounding box center [380, 255] width 33 height 6
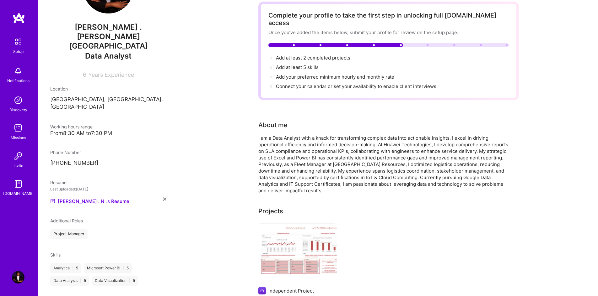
scroll to position [0, 0]
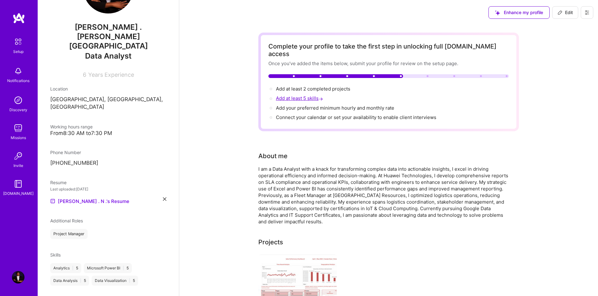
click at [303, 95] on span "Add at least 5 skills →" at bounding box center [300, 98] width 48 height 6
select select "NG"
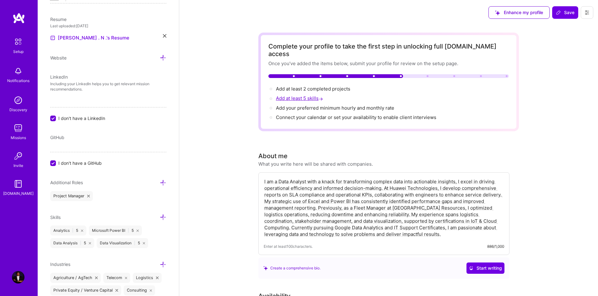
scroll to position [289, 0]
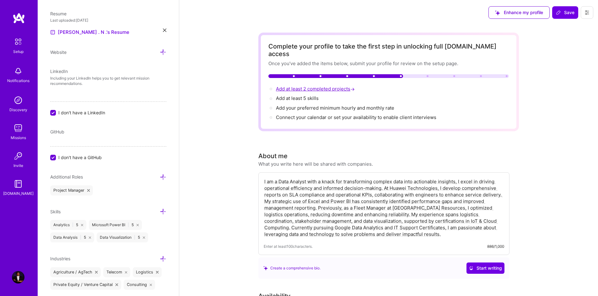
click at [311, 86] on span "Add at least 2 completed projects →" at bounding box center [316, 89] width 80 height 6
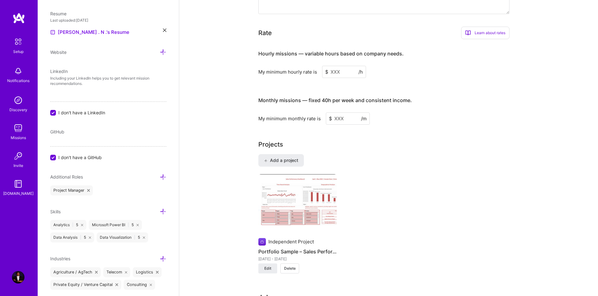
scroll to position [377, 0]
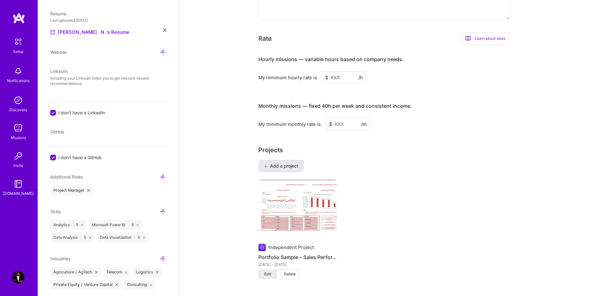
click at [281, 160] on button "Add a project" at bounding box center [280, 166] width 45 height 13
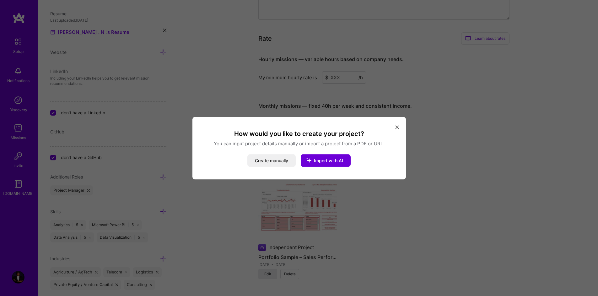
click at [396, 128] on icon "modal" at bounding box center [397, 128] width 4 height 4
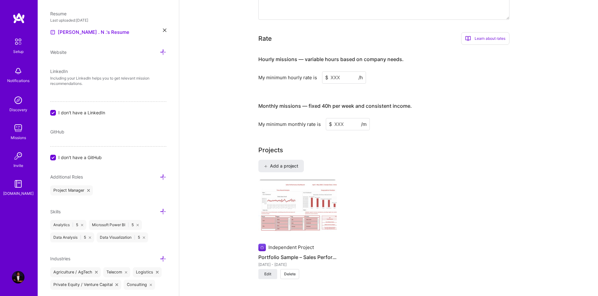
click at [54, 110] on input "I don't have a LinkedIn" at bounding box center [54, 113] width 6 height 6
checkbox input "false"
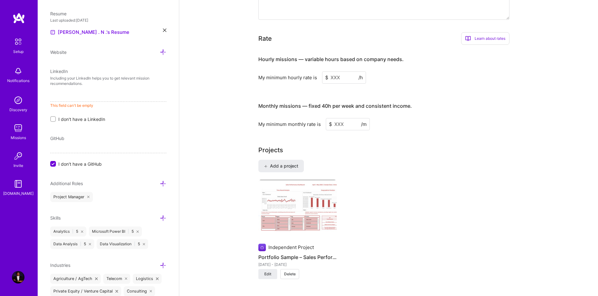
click at [84, 92] on input at bounding box center [108, 97] width 116 height 10
paste input "[DOMAIN_NAME][URL][PERSON_NAME]"
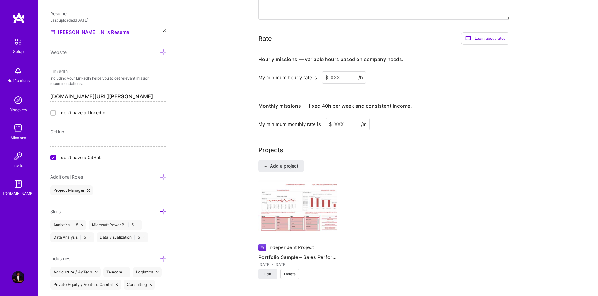
type input "[URL][DOMAIN_NAME][PERSON_NAME]"
click at [339, 72] on input at bounding box center [344, 78] width 44 height 12
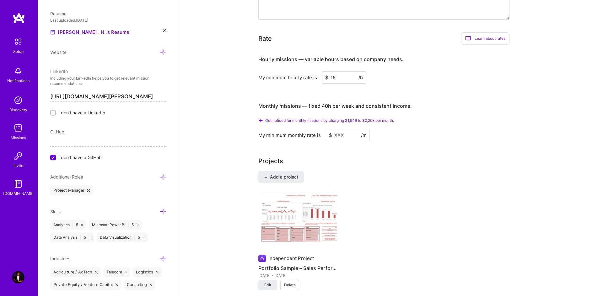
type input "1"
type input "3"
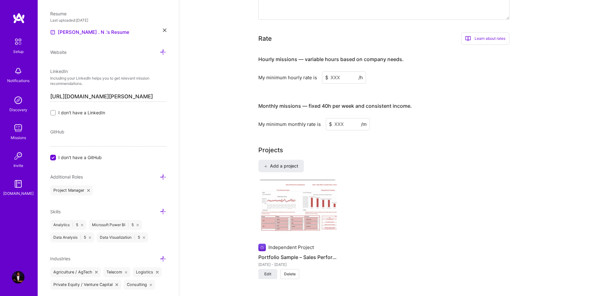
type input "1"
type input "5"
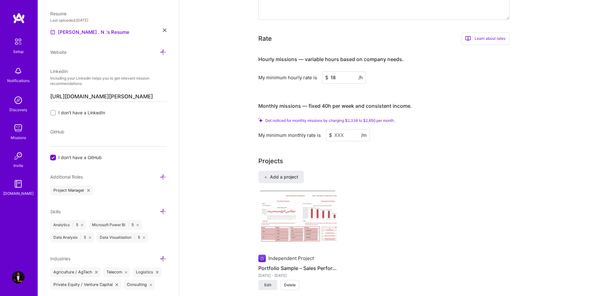
type input "18"
click at [346, 129] on input at bounding box center [348, 135] width 44 height 12
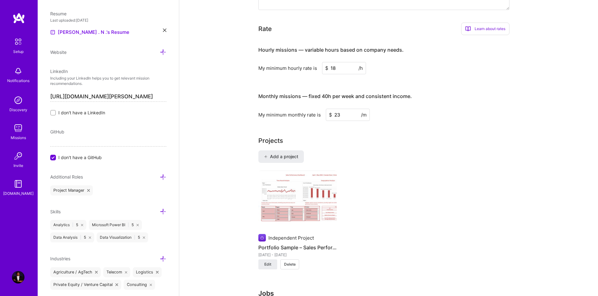
type input "2"
type input "2338"
click at [405, 179] on div "Independent Project Portfolio Sample – Sales Performance Dashboard ([DATE]–[DAT…" at bounding box center [388, 224] width 260 height 107
click at [488, 23] on div "Learn about rates" at bounding box center [485, 29] width 48 height 13
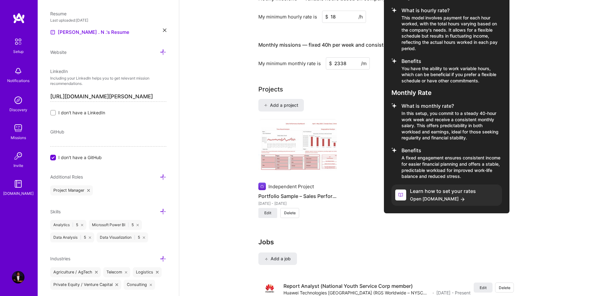
scroll to position [429, 0]
click at [562, 145] on div at bounding box center [299, 148] width 598 height 296
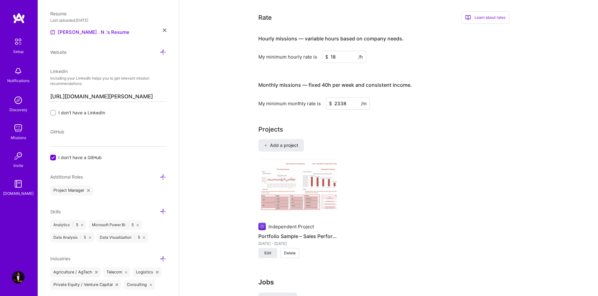
scroll to position [389, 0]
click at [339, 51] on input "18" at bounding box center [344, 57] width 44 height 12
type input "1"
type input "2"
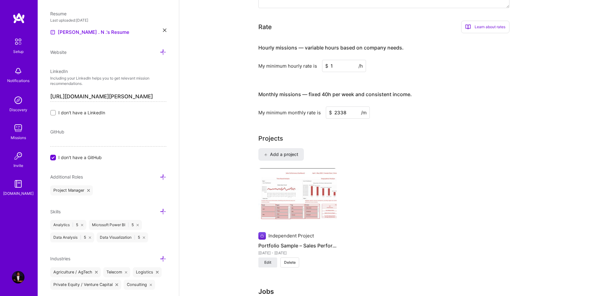
type input "18"
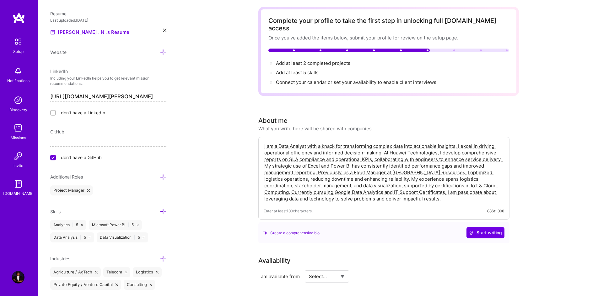
scroll to position [0, 0]
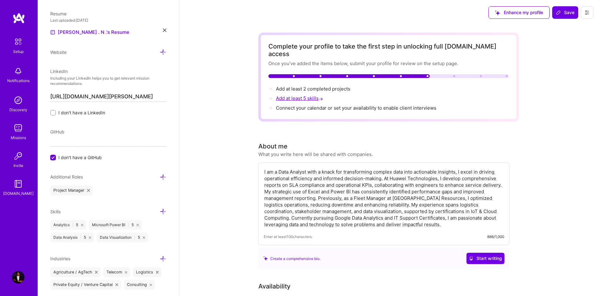
click at [312, 95] on span "Add at least 5 skills →" at bounding box center [300, 98] width 48 height 6
click at [151, 220] on div "Analytics | 5 Microsoft Power BI | 5 Data Analysis | 5 Data Visualization | 5" at bounding box center [108, 231] width 116 height 23
click at [160, 209] on icon at bounding box center [163, 212] width 7 height 7
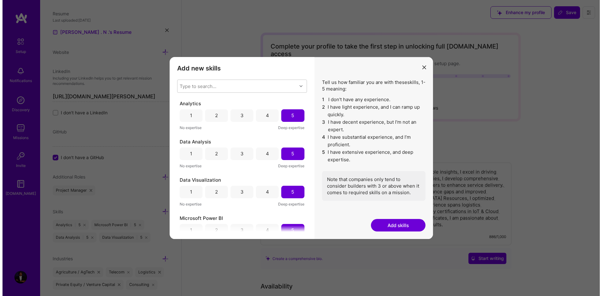
scroll to position [4, 0]
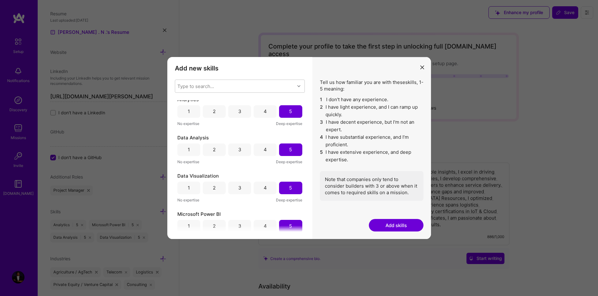
click at [377, 221] on button "Add skills" at bounding box center [396, 225] width 55 height 13
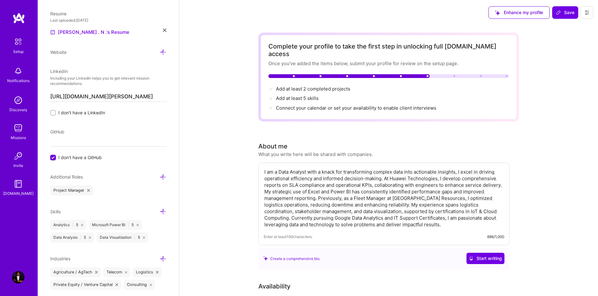
click at [160, 209] on icon at bounding box center [163, 212] width 7 height 7
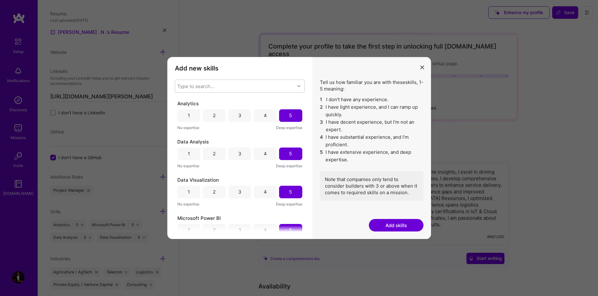
click at [402, 228] on button "Add skills" at bounding box center [396, 225] width 55 height 13
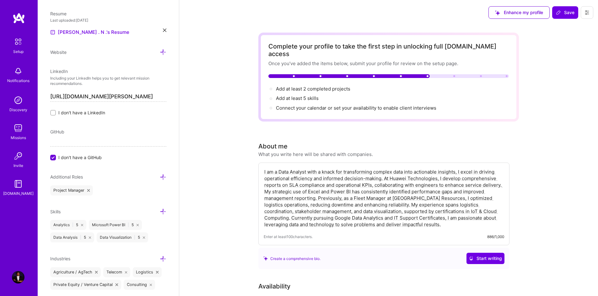
click at [90, 232] on div "Edit photo [PERSON_NAME] . [PERSON_NAME] Data Analyst 6 Years Experience Locati…" at bounding box center [108, 148] width 141 height 296
click at [160, 220] on div "Analytics | 5 Microsoft Power BI | 5 Data Analysis | 5 Data Visualization | 5" at bounding box center [108, 231] width 116 height 23
click at [323, 105] on span "Connect your calendar or set your availability to enable client interviews →" at bounding box center [359, 108] width 166 height 6
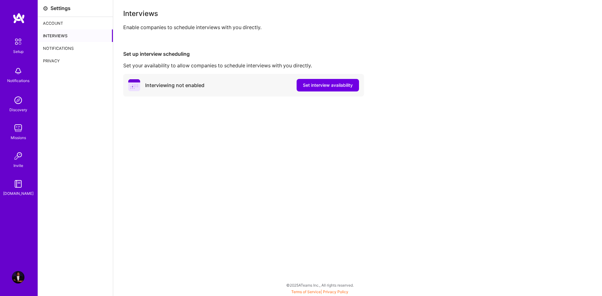
click at [259, 85] on div "Interviewing not enabled Set interview availability" at bounding box center [243, 85] width 241 height 23
click at [308, 86] on span "Set interview availability" at bounding box center [328, 85] width 50 height 6
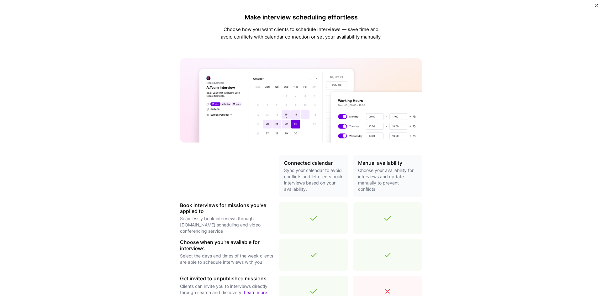
scroll to position [143, 0]
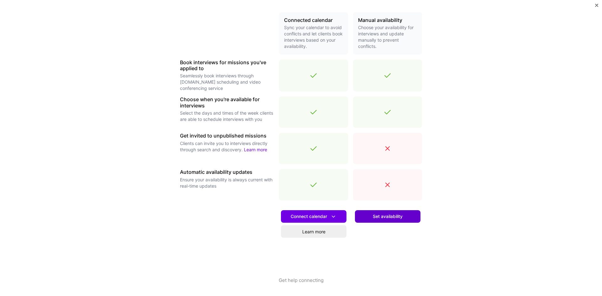
click at [364, 220] on button "Set availability" at bounding box center [388, 216] width 66 height 13
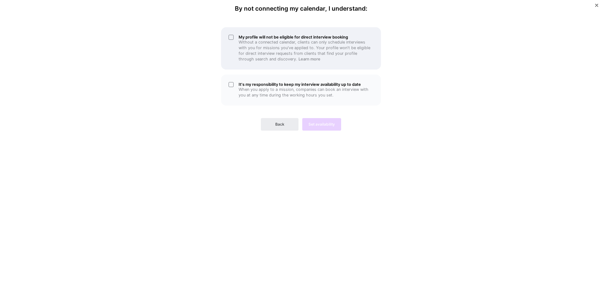
click at [300, 55] on p "Without a connected calendar, clients can only schedule interviews with you for…" at bounding box center [306, 51] width 135 height 23
click at [290, 54] on p "Without a connected calendar, clients can only schedule interviews with you for…" at bounding box center [306, 51] width 135 height 23
click at [269, 122] on button "Back" at bounding box center [280, 124] width 38 height 13
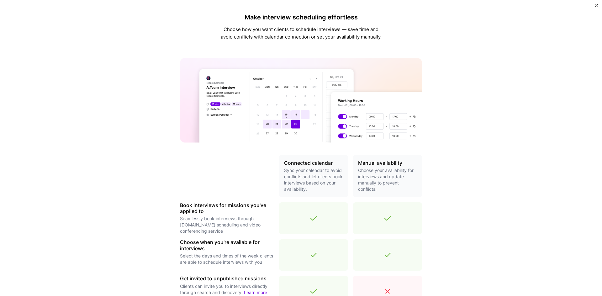
scroll to position [143, 0]
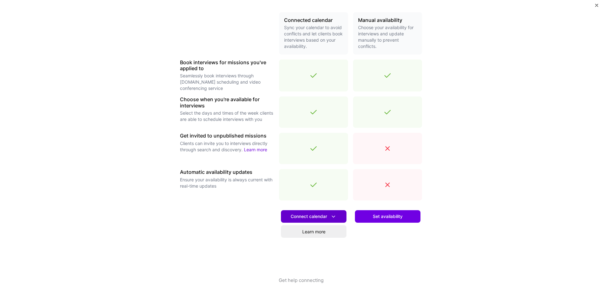
click at [322, 215] on span "Connect calendar" at bounding box center [314, 217] width 46 height 7
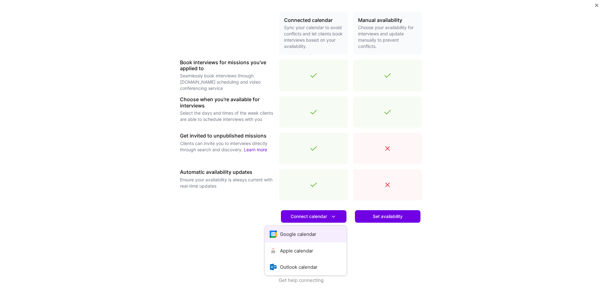
click at [307, 231] on button "Google calendar" at bounding box center [306, 234] width 82 height 17
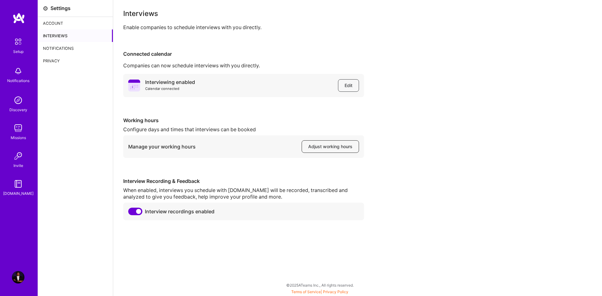
click at [307, 142] on button "Adjust working hours" at bounding box center [330, 147] width 57 height 13
click at [21, 41] on img at bounding box center [18, 41] width 13 height 13
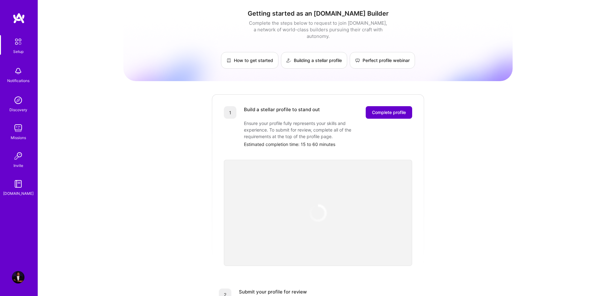
click at [397, 109] on span "Complete profile" at bounding box center [389, 112] width 34 height 6
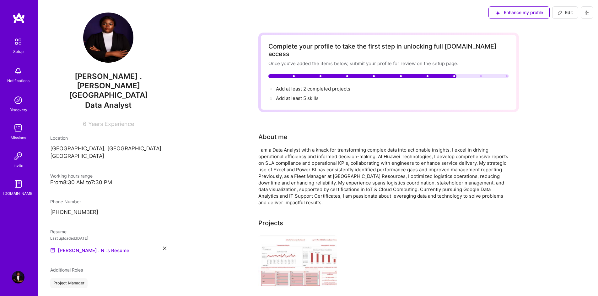
scroll to position [96, 0]
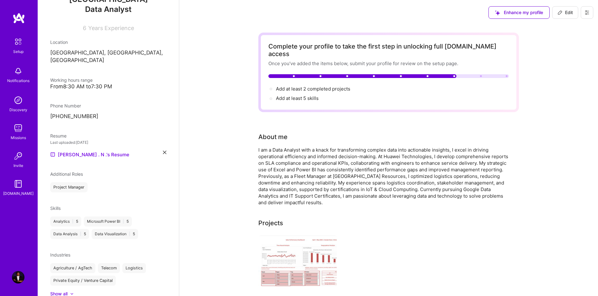
click at [56, 205] on div "Skills Analytics | 5 Microsoft Power BI | 5 Data Analysis | 5 Data Visualizatio…" at bounding box center [108, 222] width 116 height 34
click at [58, 206] on span "Skills" at bounding box center [55, 208] width 10 height 5
click at [122, 229] on div "Data Visualization | 5" at bounding box center [115, 234] width 46 height 10
click at [134, 229] on div "Data Visualization | 5" at bounding box center [115, 234] width 46 height 10
drag, startPoint x: 134, startPoint y: 210, endPoint x: 319, endPoint y: 102, distance: 214.5
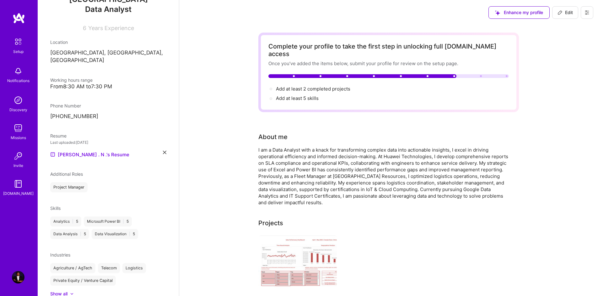
click at [319, 102] on div "Complete your profile to take the first step in unlocking full A.Team access On…" at bounding box center [388, 73] width 260 height 80
click at [303, 95] on span "Add at least 5 skills →" at bounding box center [300, 98] width 48 height 6
select select "NG"
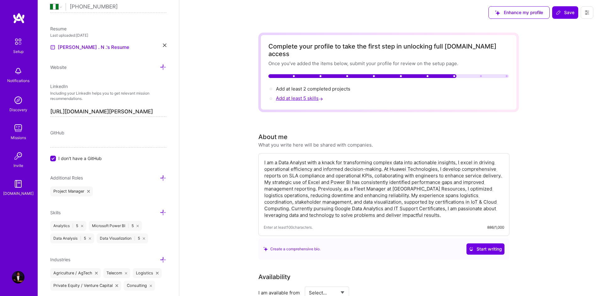
scroll to position [275, 0]
click at [160, 209] on icon at bounding box center [163, 212] width 7 height 7
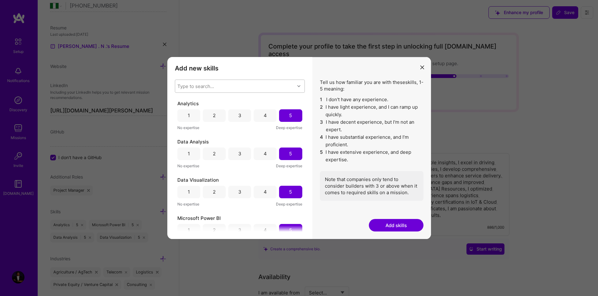
click at [254, 84] on div "Type to search..." at bounding box center [235, 86] width 120 height 13
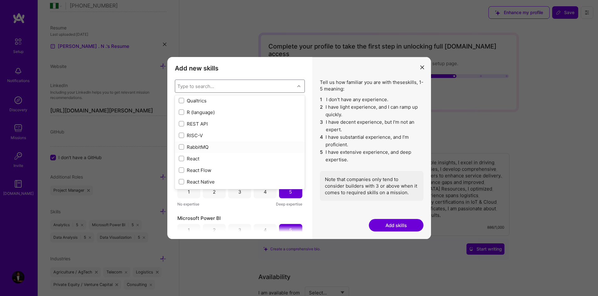
scroll to position [3030, 0]
click at [183, 114] on input "modal" at bounding box center [182, 113] width 4 height 4
checkbox input "true"
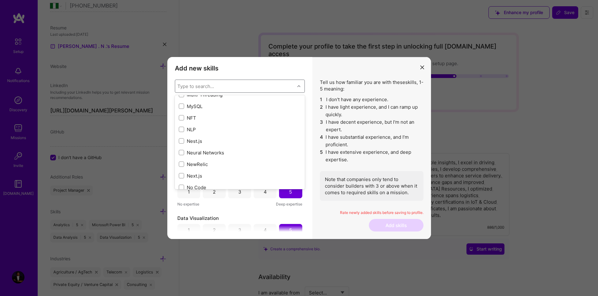
scroll to position [2480, 0]
click at [190, 106] on div "MySQL" at bounding box center [239, 106] width 122 height 7
checkbox input "true"
click at [421, 67] on icon "modal" at bounding box center [422, 68] width 4 height 4
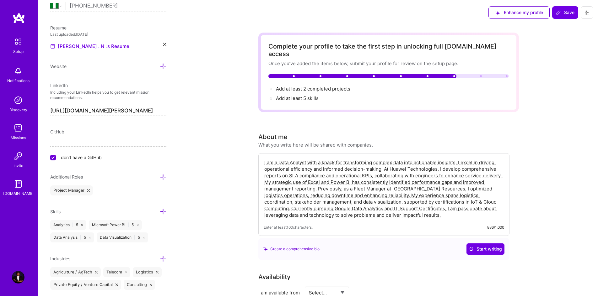
click at [160, 209] on icon at bounding box center [163, 212] width 7 height 7
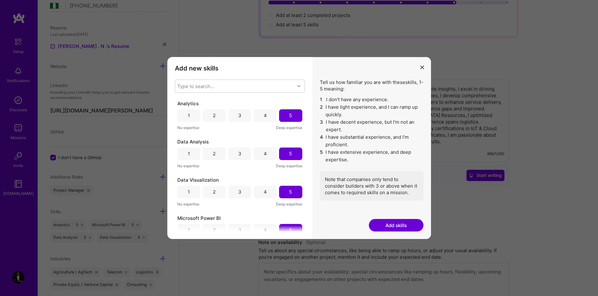
scroll to position [14, 0]
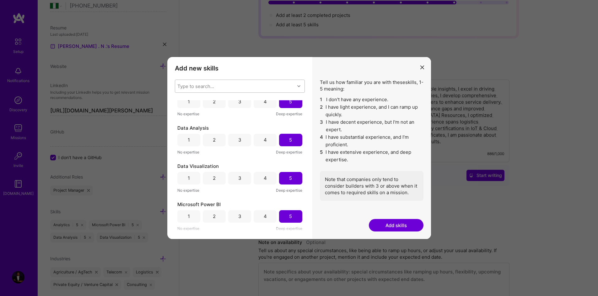
click at [255, 89] on div "Type to search..." at bounding box center [235, 86] width 120 height 13
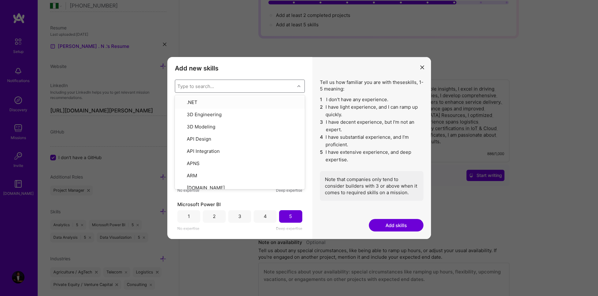
click at [253, 87] on div "Type to search..." at bounding box center [235, 86] width 120 height 13
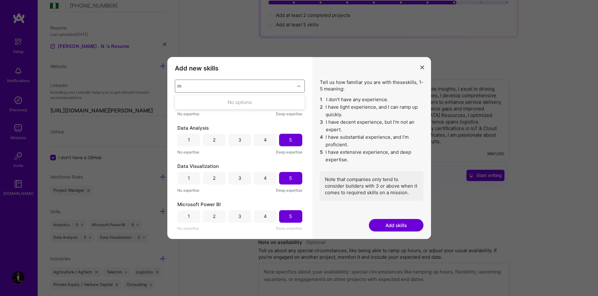
type input "my"
click at [188, 113] on div "MySQL" at bounding box center [239, 114] width 122 height 7
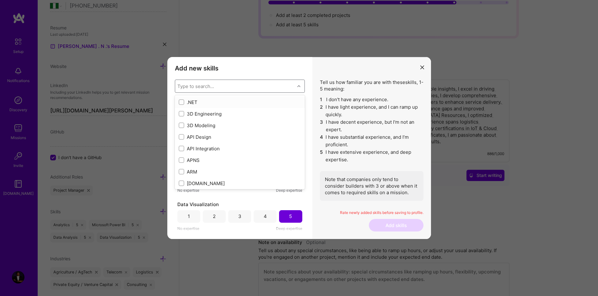
scroll to position [52, 0]
click at [277, 199] on div "MySQL 1 2 3 4 5 No expertise Deep expertise Analytics 1 2 3 4 5 No expertise De…" at bounding box center [240, 166] width 130 height 132
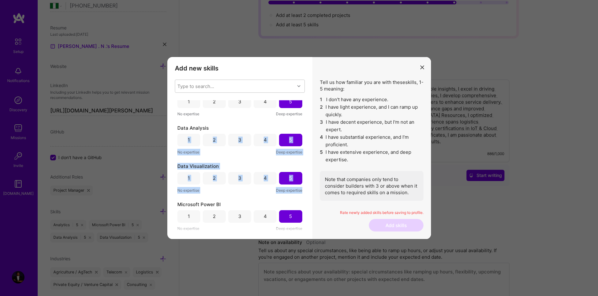
drag, startPoint x: 305, startPoint y: 194, endPoint x: 298, endPoint y: 131, distance: 63.1
click at [298, 131] on div "Add new skills Tell us how familiar you are with given skills, using between 1 …" at bounding box center [239, 148] width 145 height 183
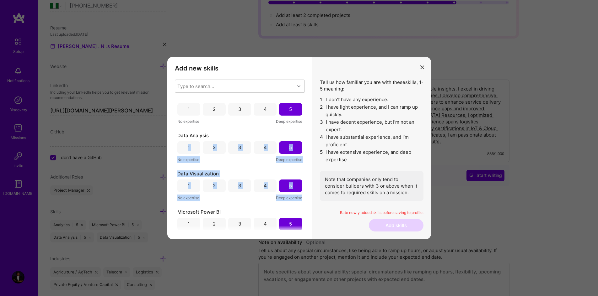
scroll to position [41, 0]
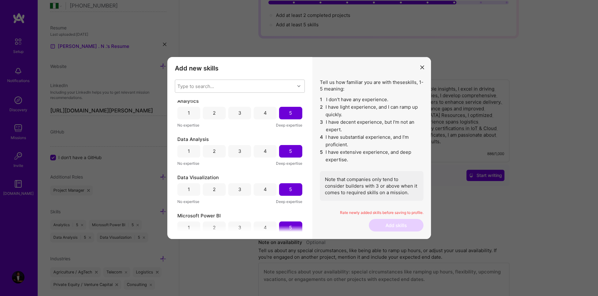
drag, startPoint x: 305, startPoint y: 106, endPoint x: 311, endPoint y: 114, distance: 9.6
click at [306, 108] on div "Add new skills Tell us how familiar you are with given skills, using between 1 …" at bounding box center [239, 148] width 145 height 183
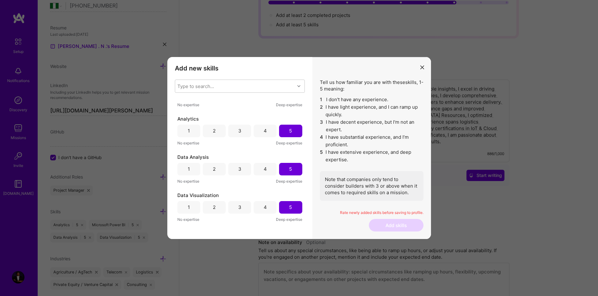
scroll to position [0, 0]
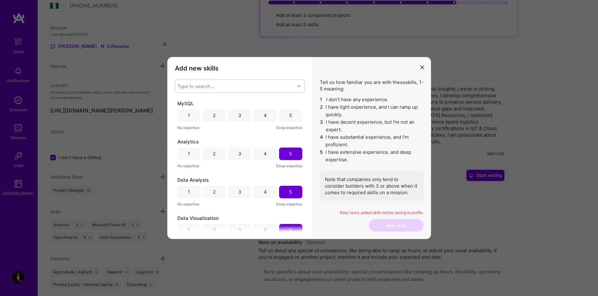
click at [215, 113] on div "2" at bounding box center [214, 115] width 23 height 13
click at [298, 87] on icon "modal" at bounding box center [298, 86] width 3 height 3
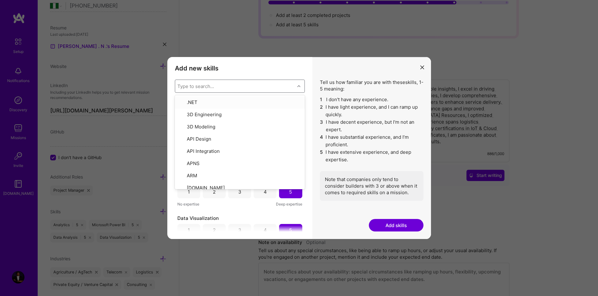
click at [255, 88] on div "Type to search..." at bounding box center [235, 86] width 120 height 13
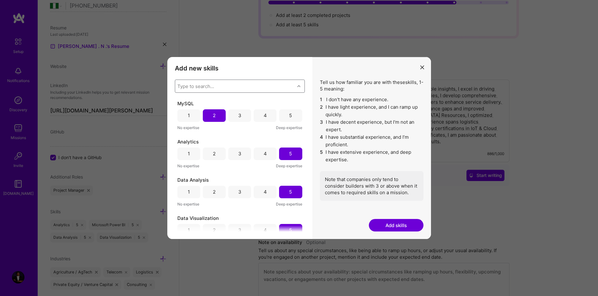
click at [224, 86] on div "Type to search..." at bounding box center [235, 86] width 120 height 13
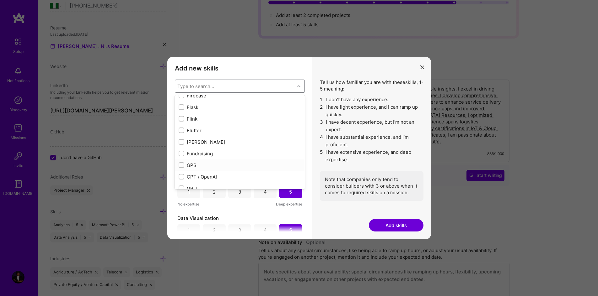
scroll to position [1541, 0]
type input "r"
click at [183, 107] on div "modal" at bounding box center [181, 104] width 6 height 6
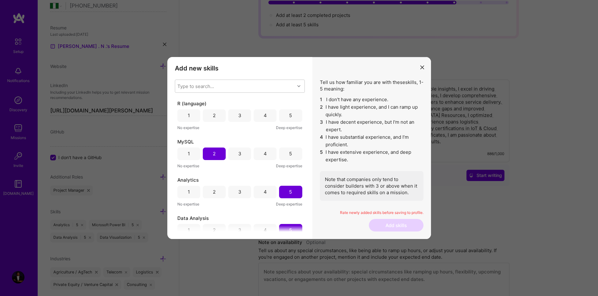
click at [215, 111] on div "2" at bounding box center [214, 115] width 23 height 13
click at [403, 224] on button "Add skills" at bounding box center [396, 225] width 55 height 13
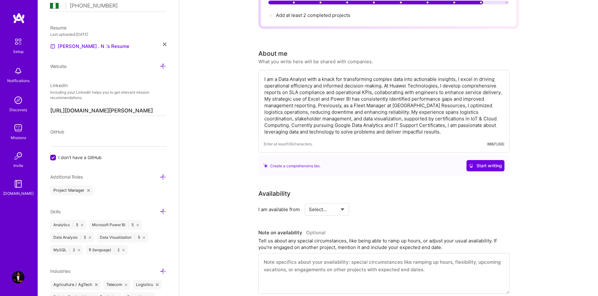
scroll to position [0, 0]
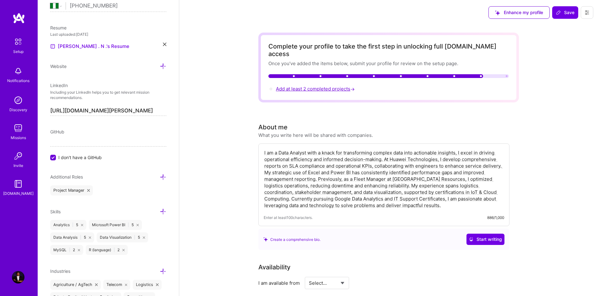
click at [315, 86] on span "Add at least 2 completed projects →" at bounding box center [316, 89] width 80 height 6
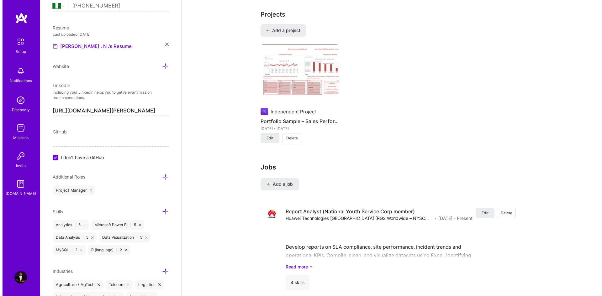
scroll to position [487, 0]
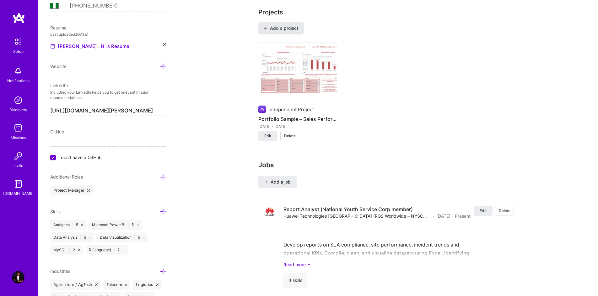
click at [286, 26] on button "Add a project" at bounding box center [280, 28] width 45 height 13
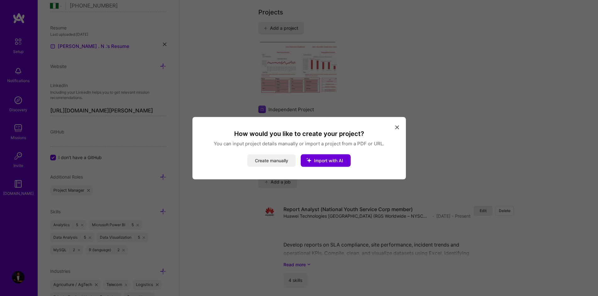
click at [280, 164] on button "Create manually" at bounding box center [271, 160] width 48 height 13
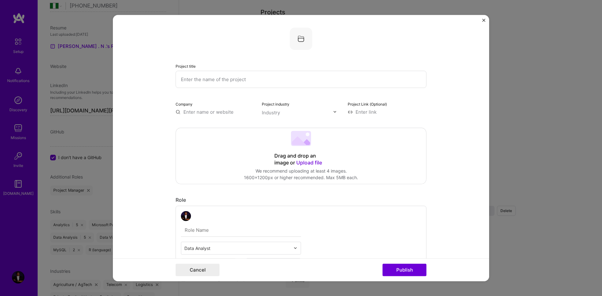
click at [303, 161] on span "Upload file" at bounding box center [309, 162] width 26 height 6
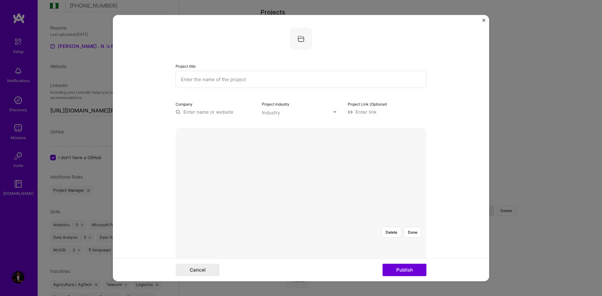
click at [229, 83] on input "text" at bounding box center [301, 79] width 251 height 17
type input "i"
click at [271, 75] on input "text" at bounding box center [301, 79] width 251 height 17
paste input "Automated KPI Dashboard (Sample Project)"
click at [271, 75] on input "Automated KPI Dashboard (Sample Project)" at bounding box center [301, 79] width 251 height 17
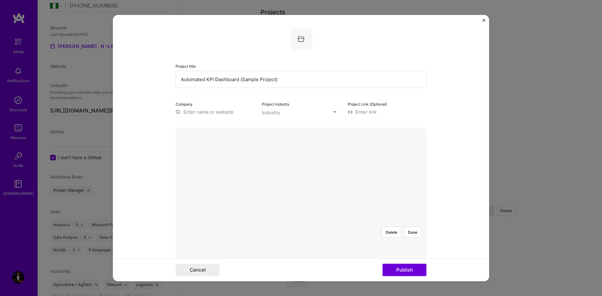
type input "Automated KPI Dashboard (Sample Project)"
click at [216, 115] on input "text" at bounding box center [215, 112] width 79 height 7
type input "Independent Project"
click at [216, 128] on div "Independent Project" at bounding box center [236, 126] width 51 height 11
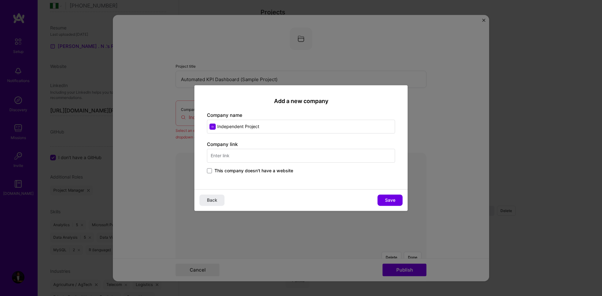
click at [228, 171] on span "This company doesn't have a website" at bounding box center [254, 171] width 79 height 6
click at [0, 0] on input "This company doesn't have a website" at bounding box center [0, 0] width 0 height 0
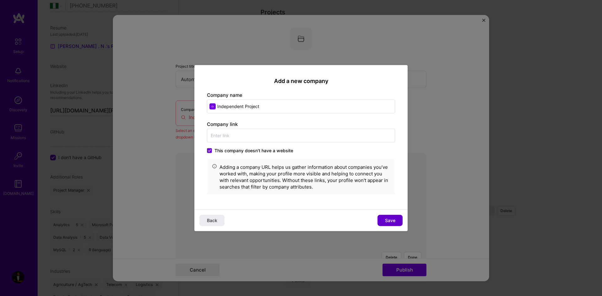
click at [391, 226] on button "Save" at bounding box center [390, 220] width 25 height 11
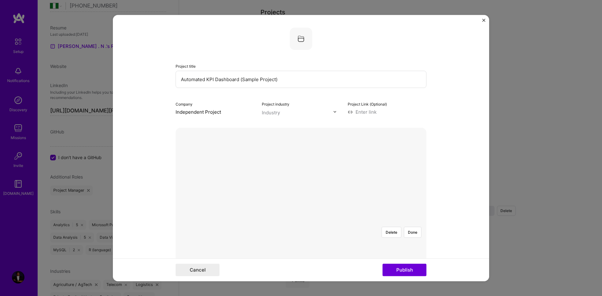
click at [331, 112] on div "Industry" at bounding box center [301, 112] width 79 height 7
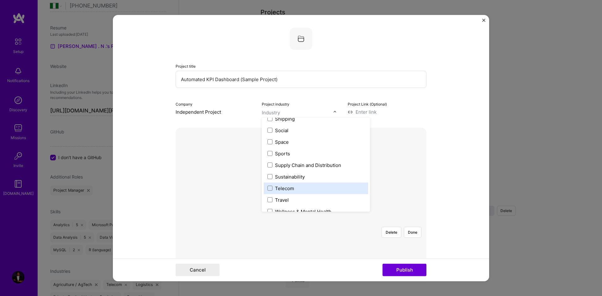
scroll to position [1295, 0]
click at [306, 186] on label "Telecom" at bounding box center [316, 188] width 97 height 7
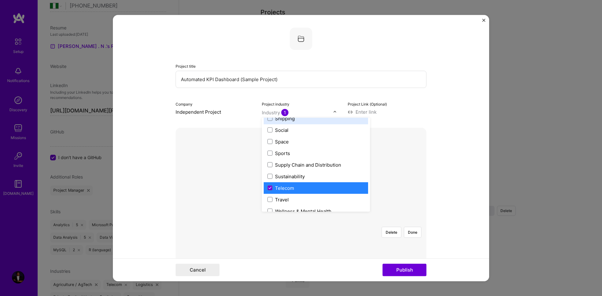
click at [373, 111] on input at bounding box center [387, 112] width 79 height 7
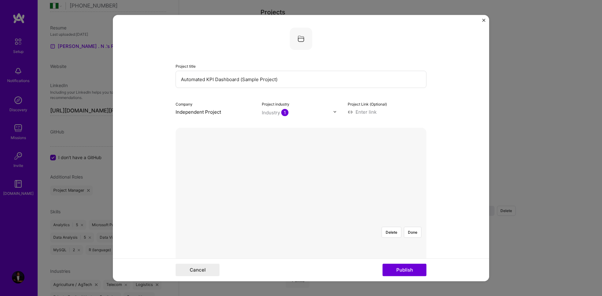
click at [354, 114] on input at bounding box center [387, 112] width 79 height 7
paste input "https://drive.google.com/drive/folders/1BmclQ3HFXhSaEMwyIjtQWOsKhAduxVE_?usp=sh…"
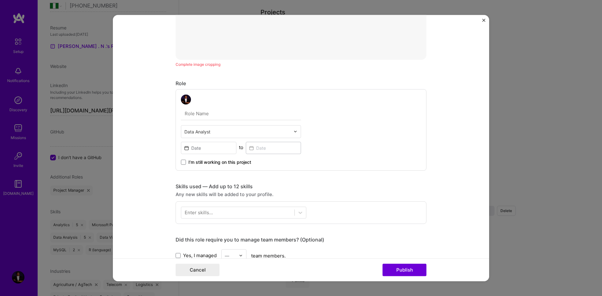
scroll to position [258, 0]
type input "https://drive.google.com/drive/folders/1BmclQ3HFXhSaEMwyIjtQWOsKhAduxVE_?usp=sh…"
click at [220, 111] on input "text" at bounding box center [241, 111] width 120 height 13
type input "Data Analys"
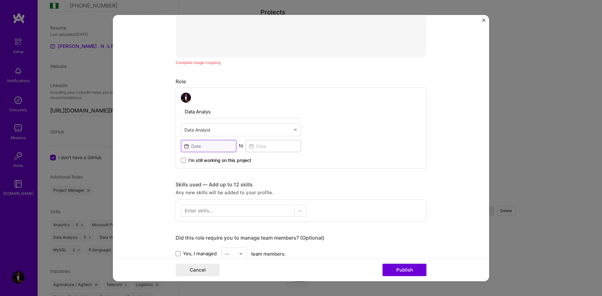
click at [217, 141] on input at bounding box center [209, 146] width 56 height 12
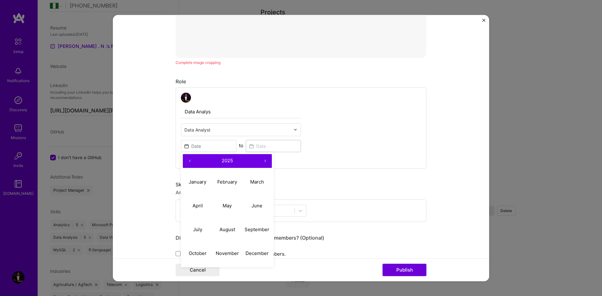
click at [224, 156] on button "2025" at bounding box center [227, 161] width 61 height 14
click at [200, 202] on button "2024" at bounding box center [198, 206] width 30 height 24
click at [193, 188] on button "January" at bounding box center [198, 182] width 30 height 24
type input "Jan, 2024"
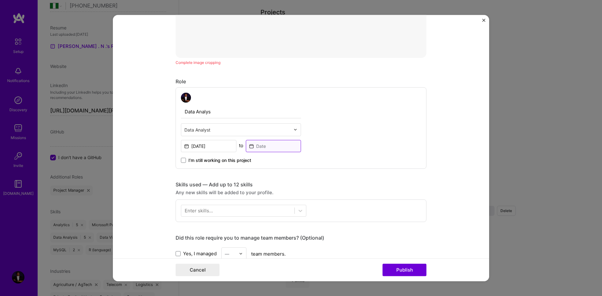
click at [269, 147] on input at bounding box center [274, 146] width 56 height 12
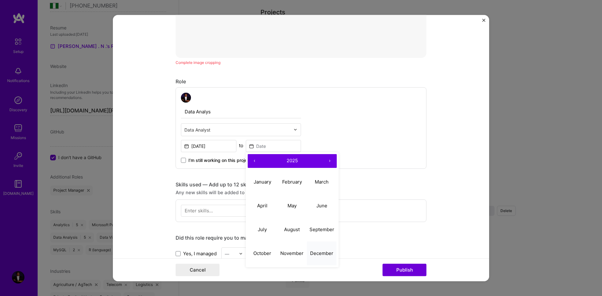
click at [310, 257] on button "December" at bounding box center [322, 254] width 30 height 24
type input "Dec, 2025"
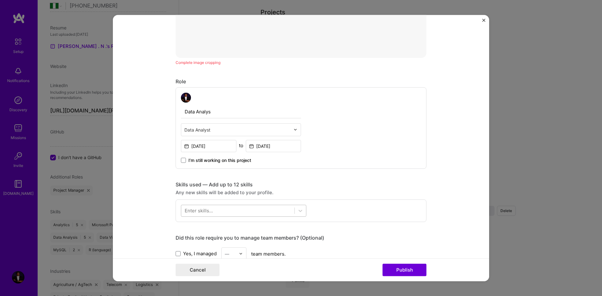
click at [217, 210] on div at bounding box center [237, 211] width 113 height 10
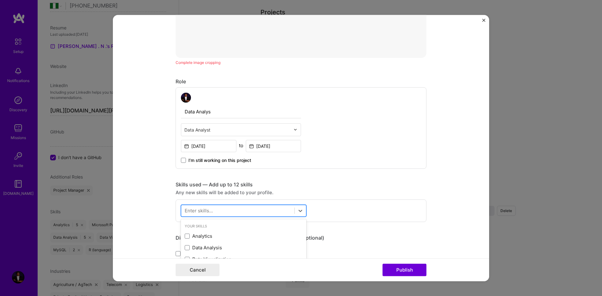
scroll to position [506, 0]
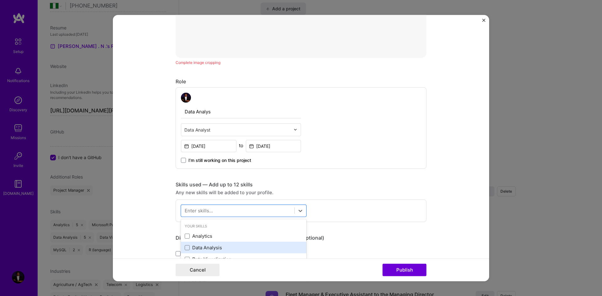
click at [217, 247] on div "Data Analysis" at bounding box center [244, 248] width 118 height 7
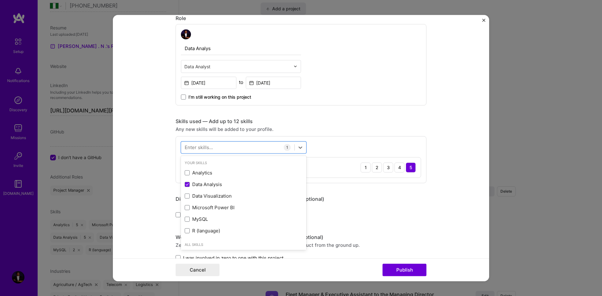
scroll to position [322, 0]
click at [372, 215] on div "Yes, I managed — team members." at bounding box center [301, 214] width 251 height 13
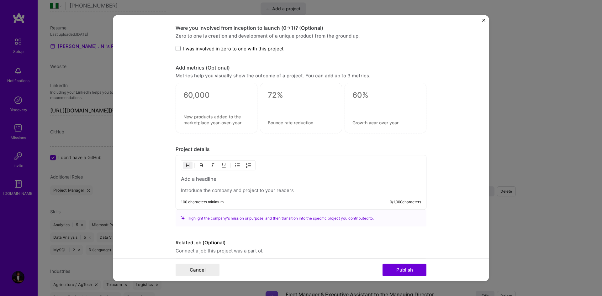
scroll to position [532, 0]
click at [176, 46] on span at bounding box center [178, 47] width 5 height 5
click at [0, 0] on input "I was involved in zero to one with this project" at bounding box center [0, 0] width 0 height 0
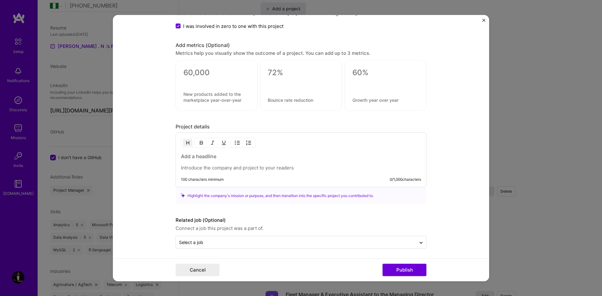
scroll to position [555, 0]
click at [200, 164] on p at bounding box center [301, 166] width 240 height 6
click at [201, 163] on div at bounding box center [301, 161] width 240 height 18
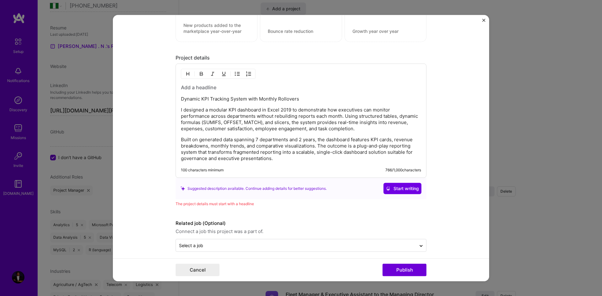
scroll to position [627, 0]
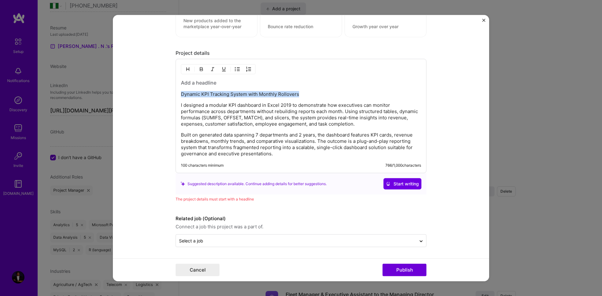
drag, startPoint x: 297, startPoint y: 95, endPoint x: 174, endPoint y: 91, distance: 123.3
click at [176, 91] on div "Dynamic KPI Tracking System with Monthly Rollovers I designed a modular KPI das…" at bounding box center [301, 116] width 251 height 114
click at [182, 91] on p at bounding box center [301, 94] width 240 height 6
click at [186, 89] on div "I designed a modular KPI dashboard in Excel 2019 to demonstrate how executives …" at bounding box center [301, 118] width 240 height 78
click at [193, 77] on div "I designed a modular KPI dashboard in Excel 2019 to demonstrate how executives …" at bounding box center [301, 116] width 251 height 114
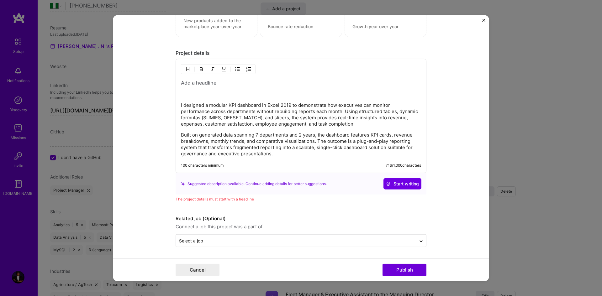
click at [194, 82] on h3 at bounding box center [301, 82] width 240 height 7
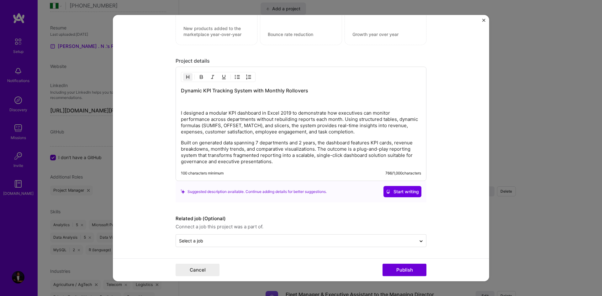
scroll to position [620, 0]
click at [195, 105] on p at bounding box center [301, 102] width 240 height 6
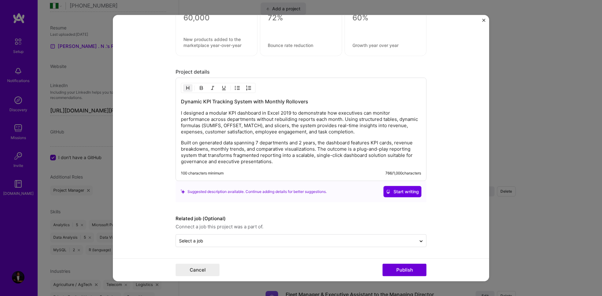
scroll to position [609, 0]
click at [406, 268] on button "Publish" at bounding box center [405, 270] width 44 height 13
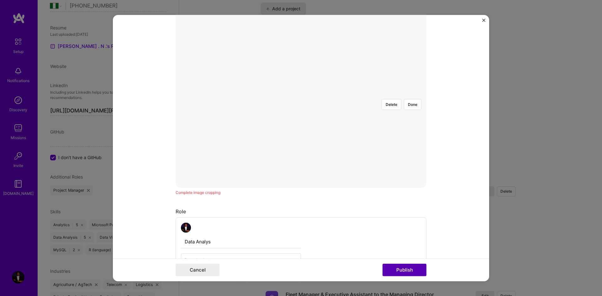
scroll to position [113, 0]
click at [201, 207] on div "Complete image cropping" at bounding box center [301, 207] width 251 height 7
click at [301, 136] on div at bounding box center [373, 163] width 145 height 109
click at [309, 160] on div at bounding box center [373, 163] width 145 height 109
click at [301, 109] on div at bounding box center [373, 163] width 145 height 109
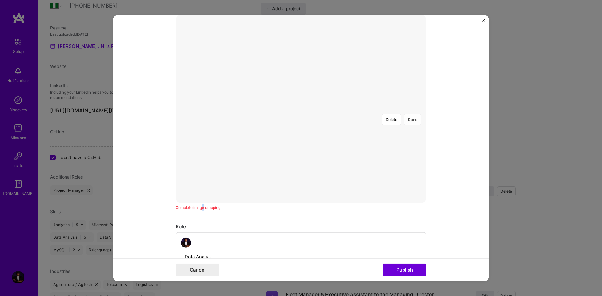
click at [410, 114] on button "Done" at bounding box center [413, 119] width 18 height 11
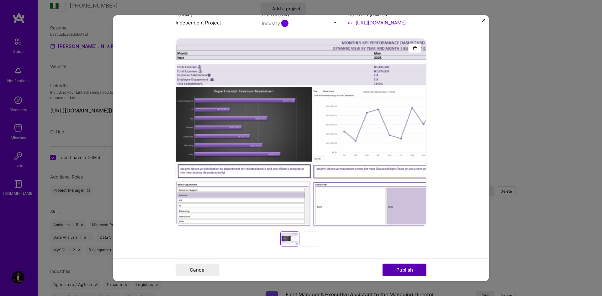
click at [410, 267] on button "Publish" at bounding box center [405, 270] width 44 height 13
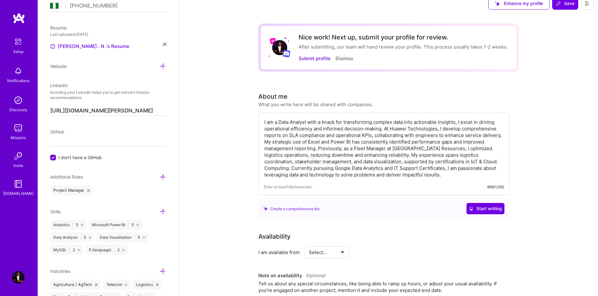
scroll to position [0, 0]
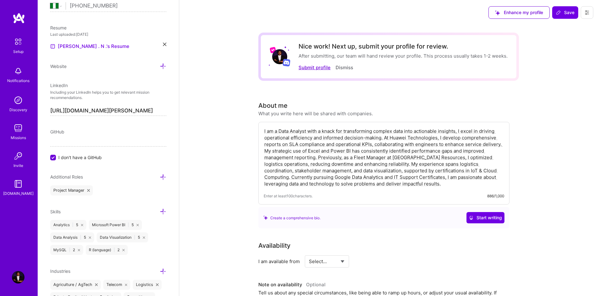
click at [318, 69] on button "Submit profile" at bounding box center [314, 67] width 32 height 7
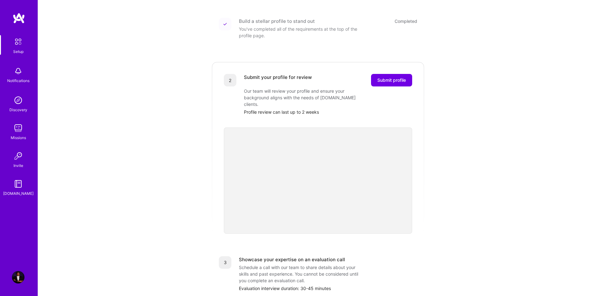
scroll to position [84, 0]
click at [392, 76] on span "Submit profile" at bounding box center [391, 79] width 29 height 6
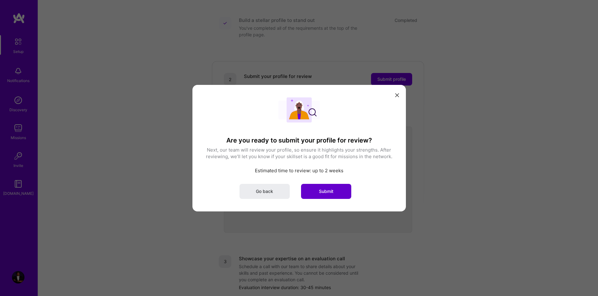
click at [328, 192] on span "Submit" at bounding box center [326, 191] width 14 height 6
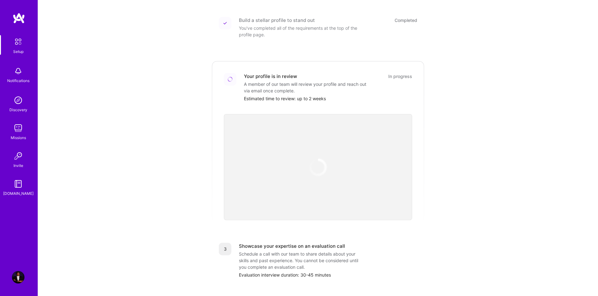
click at [311, 257] on div "Schedule a call with our team to share details about your skills and past exper…" at bounding box center [301, 261] width 125 height 20
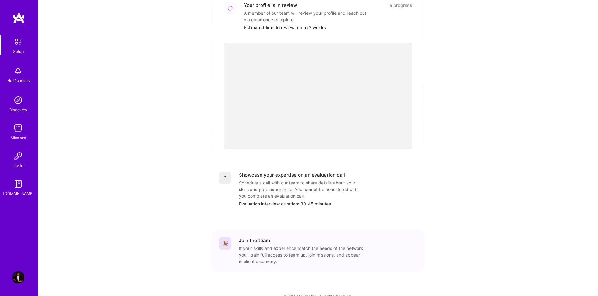
scroll to position [160, 0]
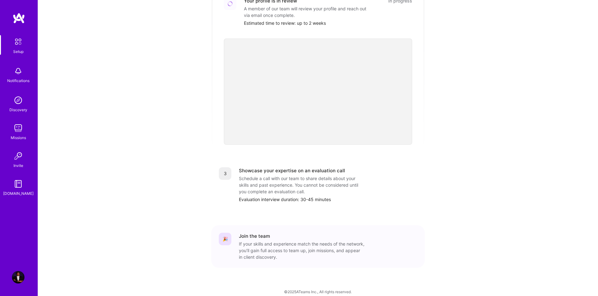
click at [323, 183] on div "Schedule a call with our team to share details about your skills and past exper…" at bounding box center [301, 185] width 125 height 20
drag, startPoint x: 295, startPoint y: 184, endPoint x: 435, endPoint y: 178, distance: 140.3
click at [435, 178] on div "Getting started as an A.Team Builder Complete the steps below to request to joi…" at bounding box center [317, 72] width 389 height 454
click at [19, 182] on img at bounding box center [18, 184] width 13 height 13
